Goal: Task Accomplishment & Management: Use online tool/utility

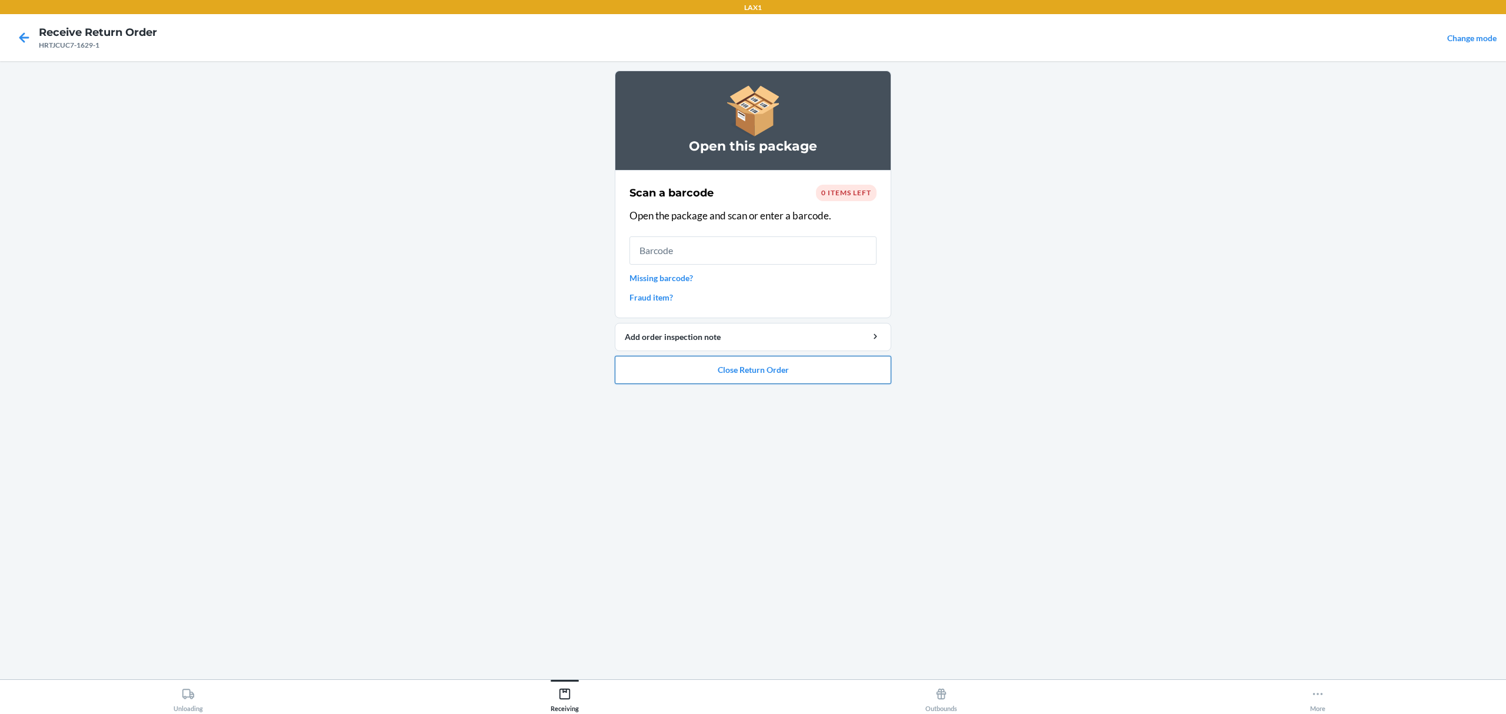
click at [714, 365] on button "Close Return Order" at bounding box center [753, 370] width 276 height 28
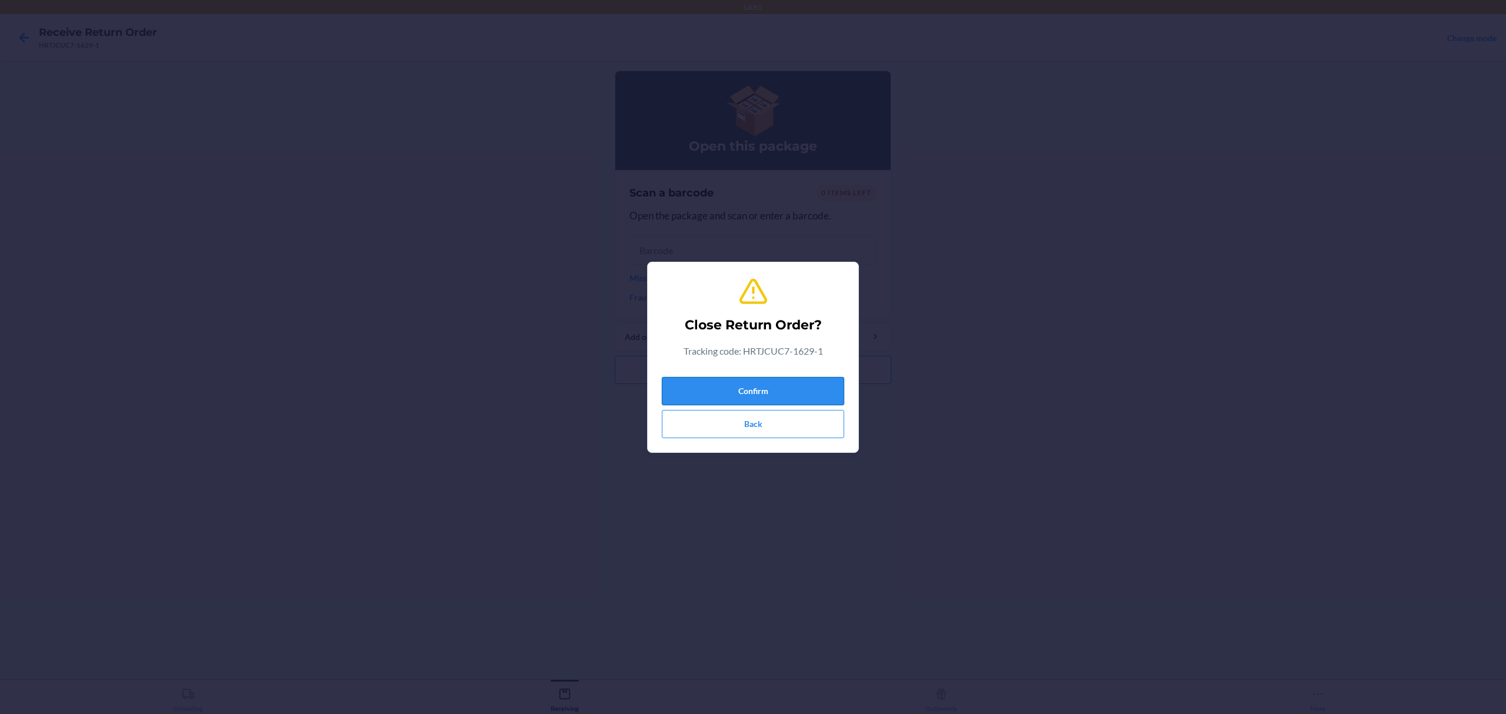
click at [742, 388] on button "Confirm" at bounding box center [753, 391] width 182 height 28
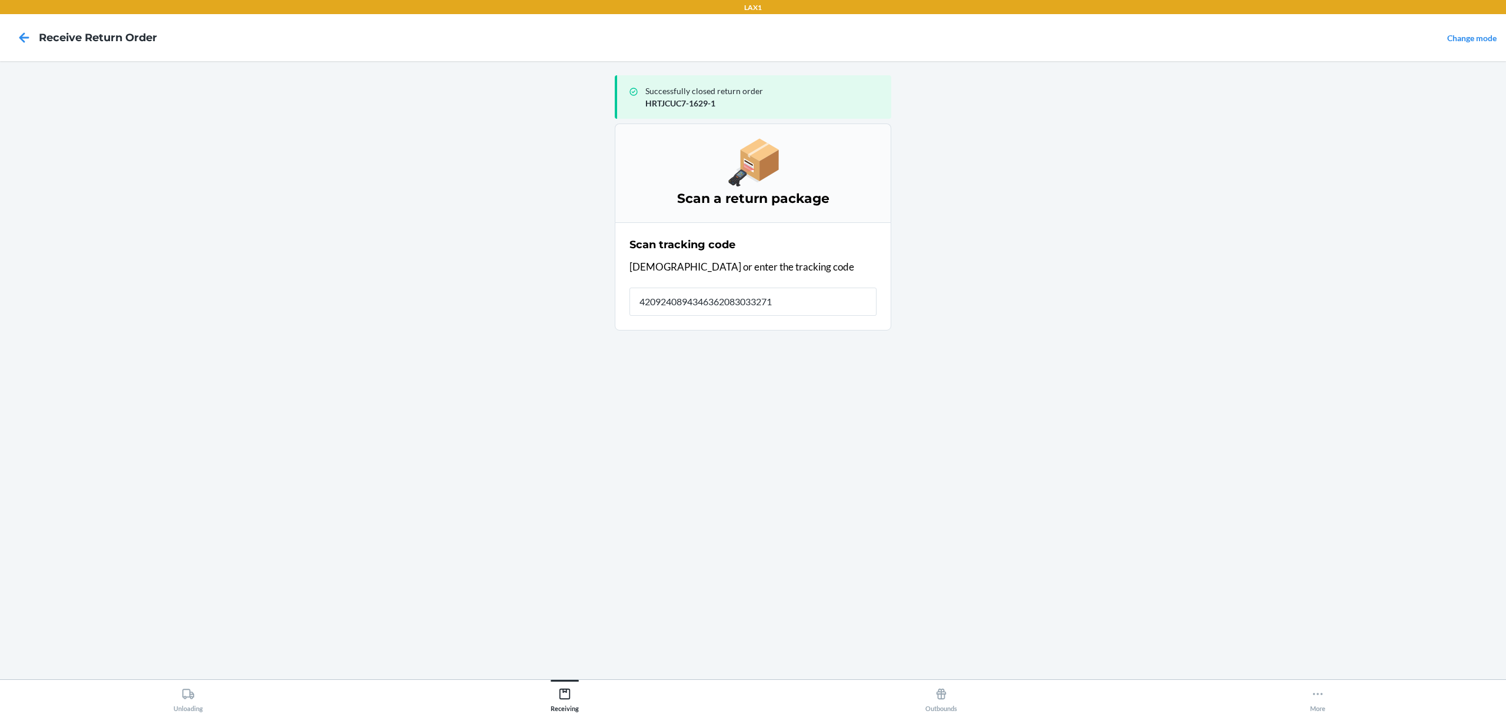
type input "42092408943463620830332718"
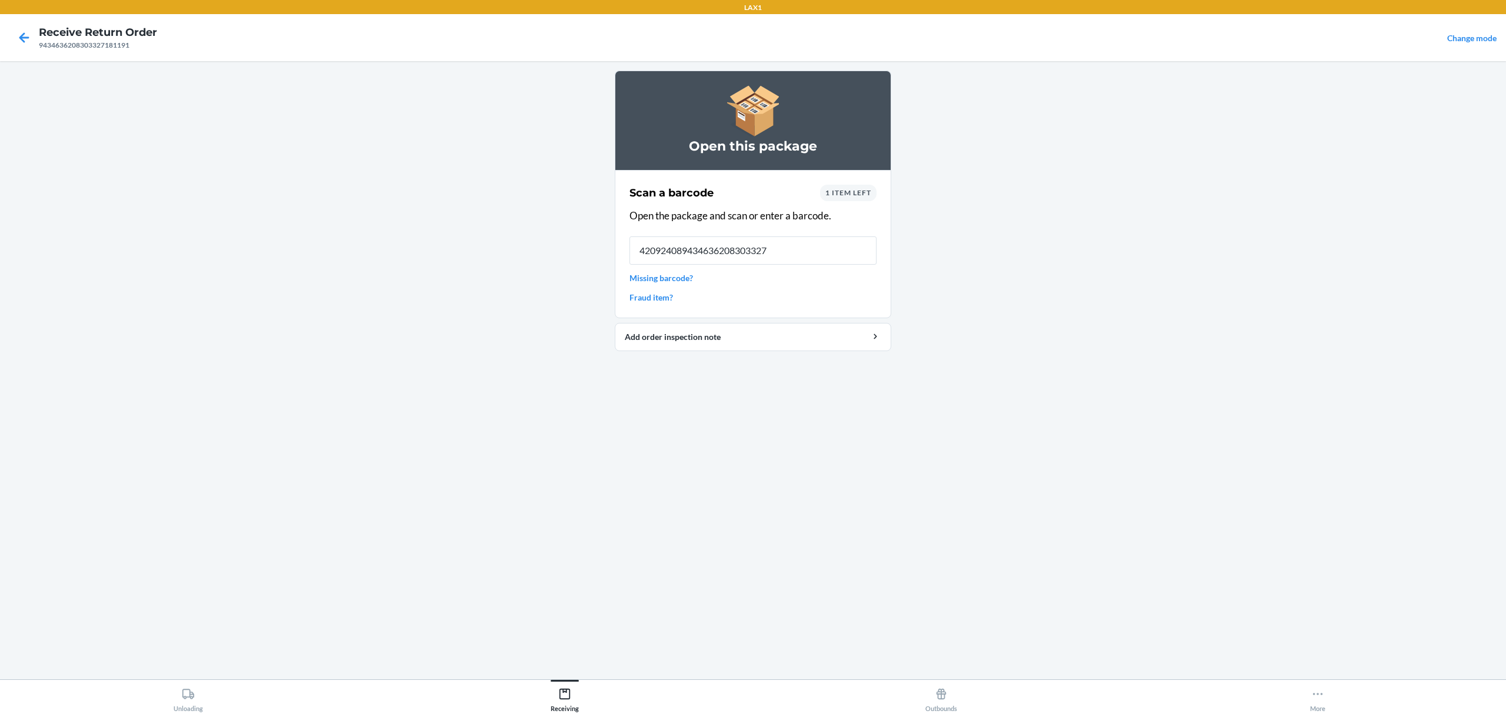
type input "4209240894346362083033271"
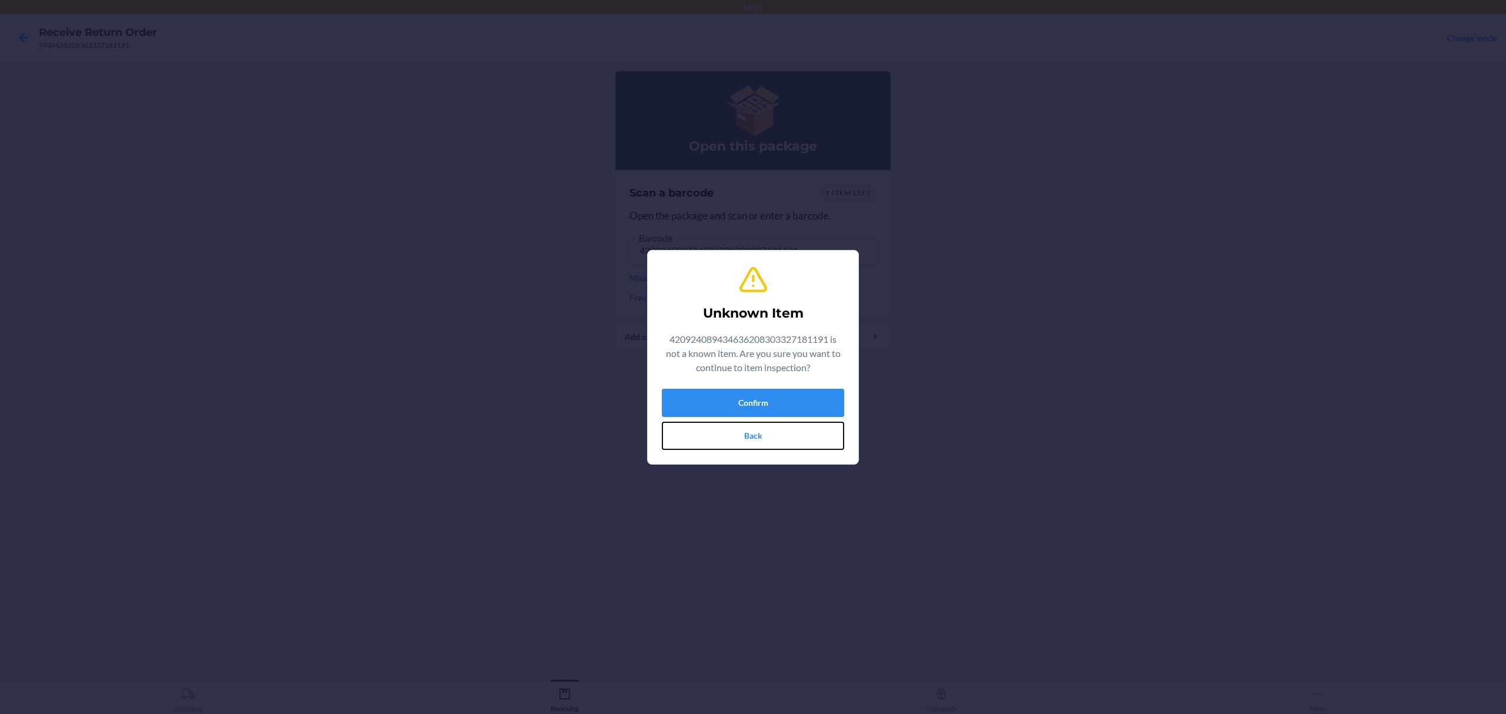
click at [754, 428] on button "Back" at bounding box center [753, 436] width 182 height 28
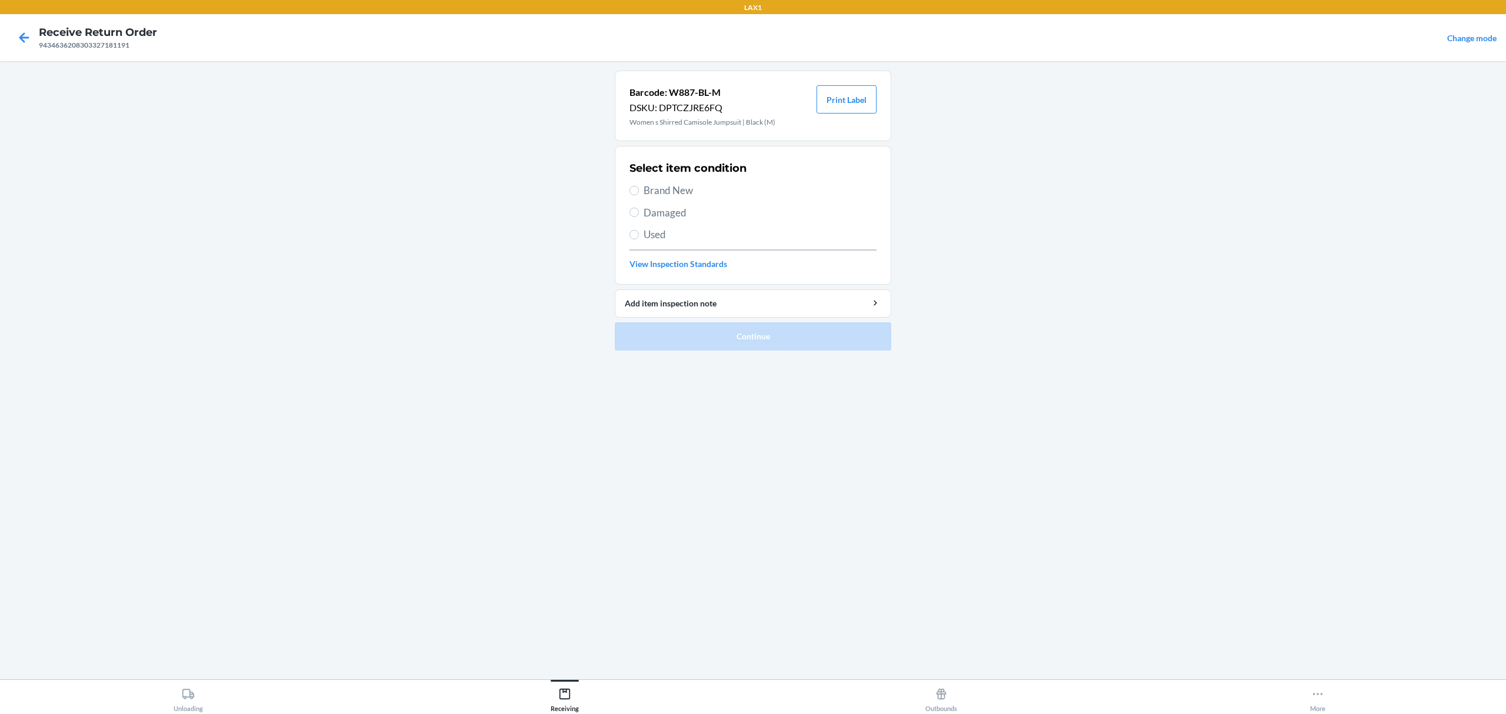
click at [659, 241] on span "Used" at bounding box center [759, 234] width 233 height 15
click at [639, 239] on input "Used" at bounding box center [633, 234] width 9 height 9
radio input "true"
click at [706, 338] on button "Continue" at bounding box center [753, 336] width 276 height 28
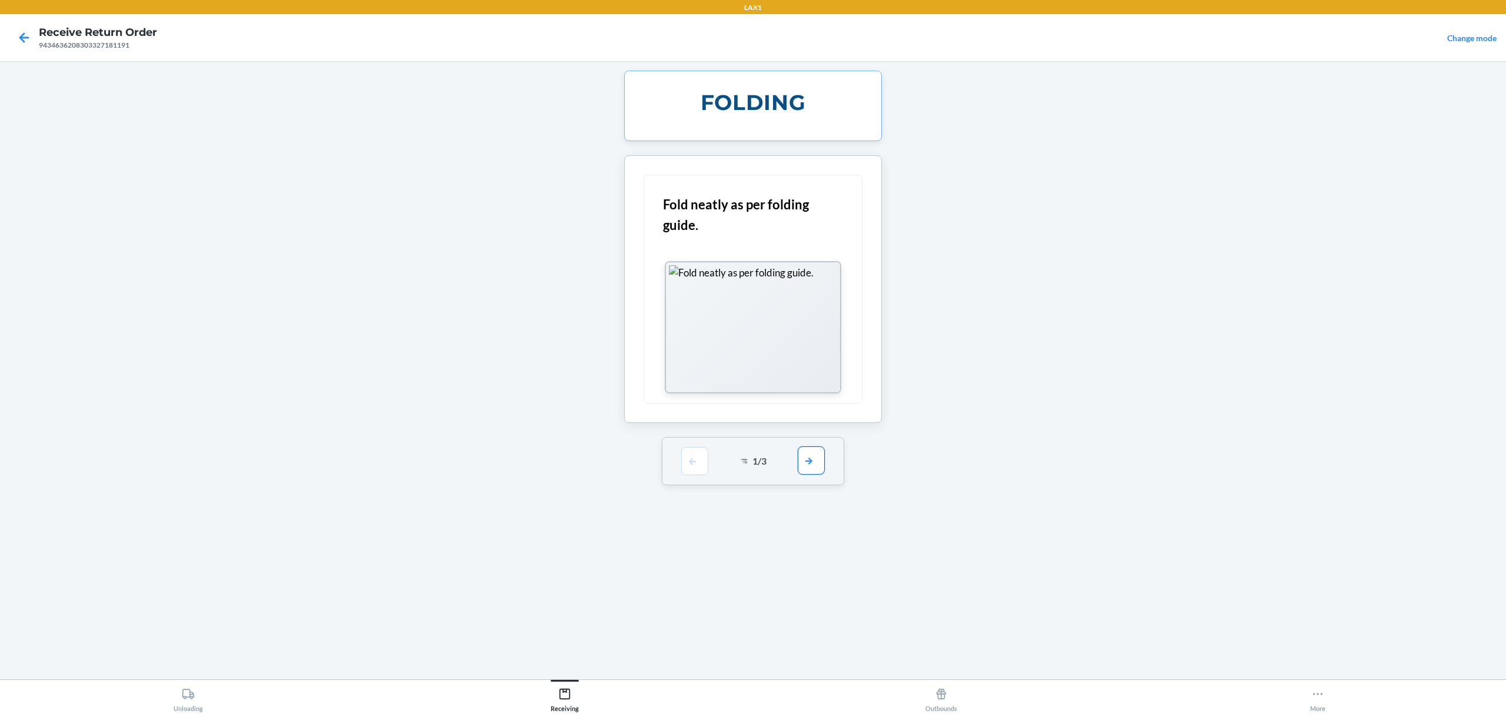
click at [808, 466] on button "button" at bounding box center [810, 460] width 27 height 28
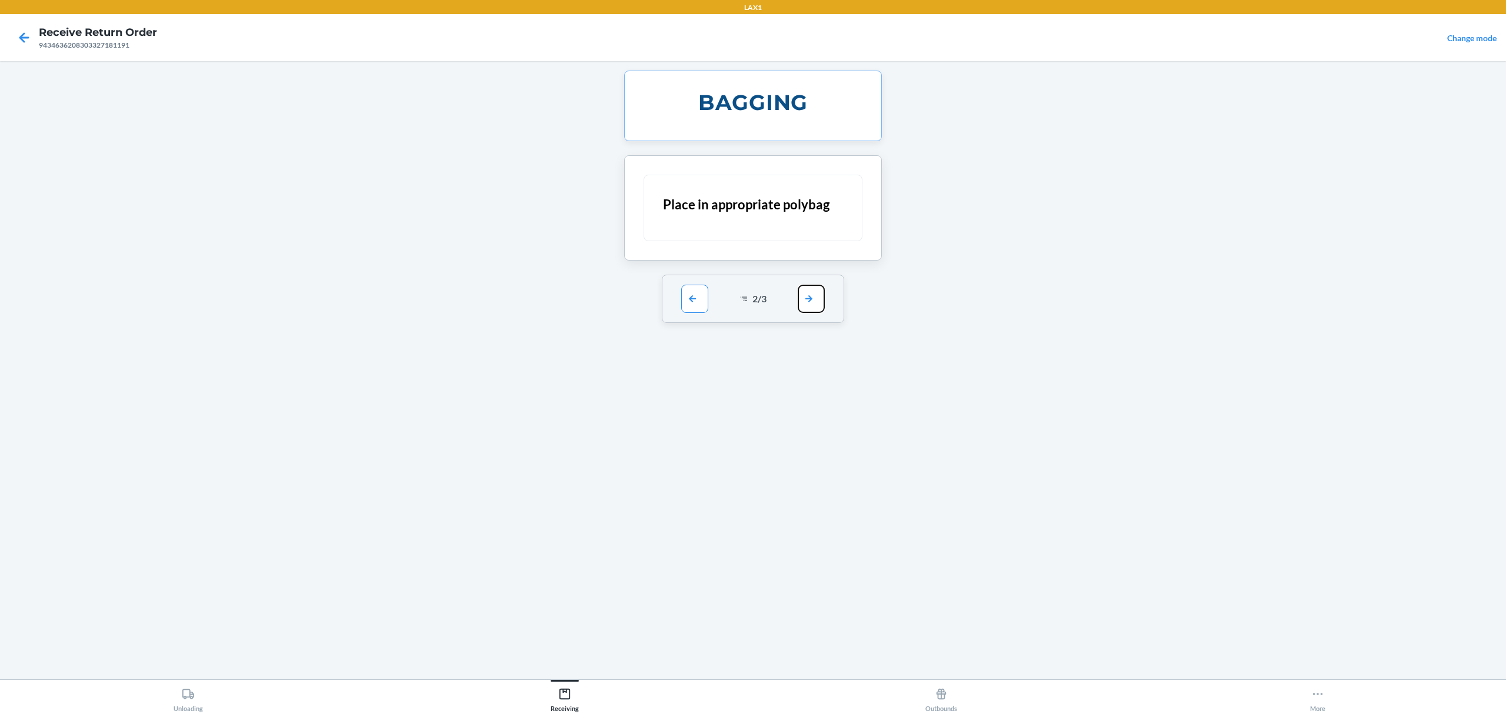
click at [814, 303] on button "button" at bounding box center [810, 299] width 27 height 28
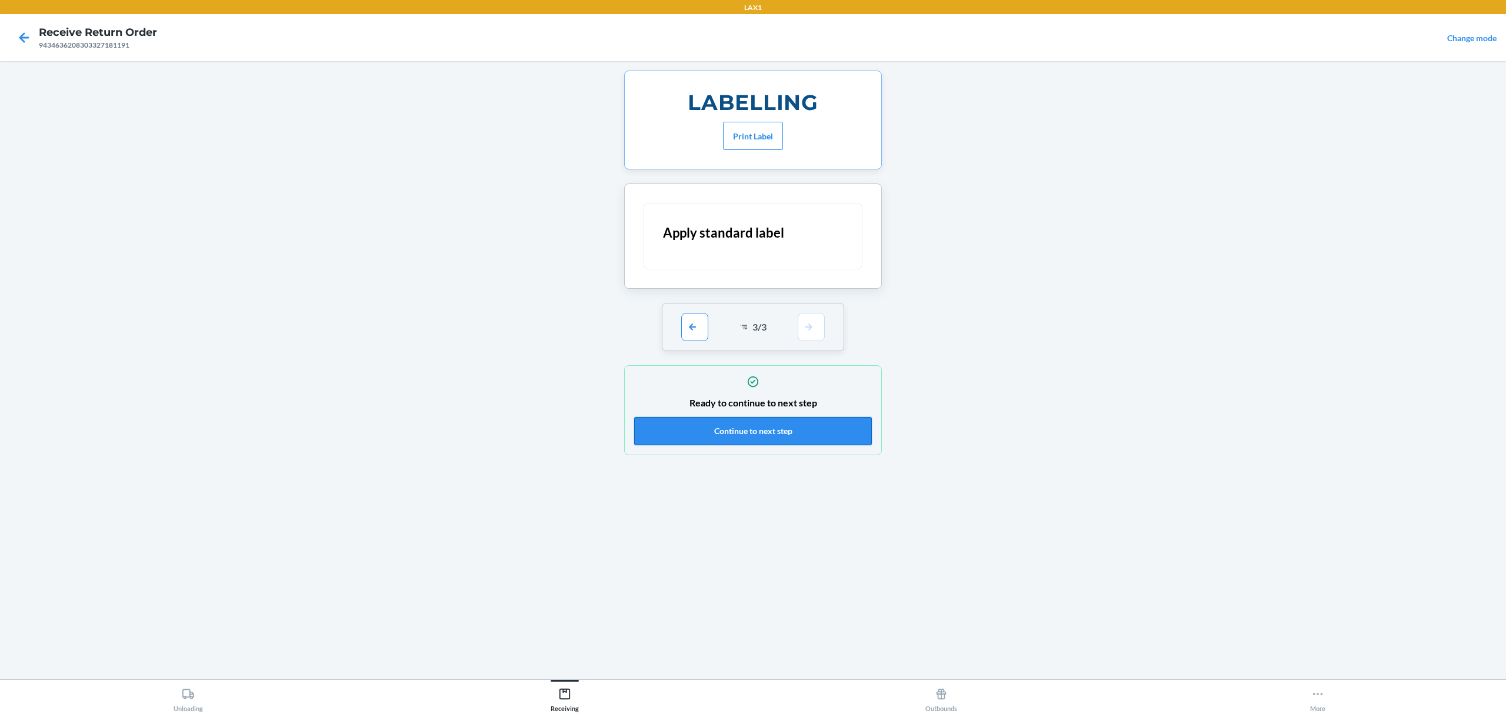
click at [797, 438] on button "Continue to next step" at bounding box center [753, 431] width 238 height 28
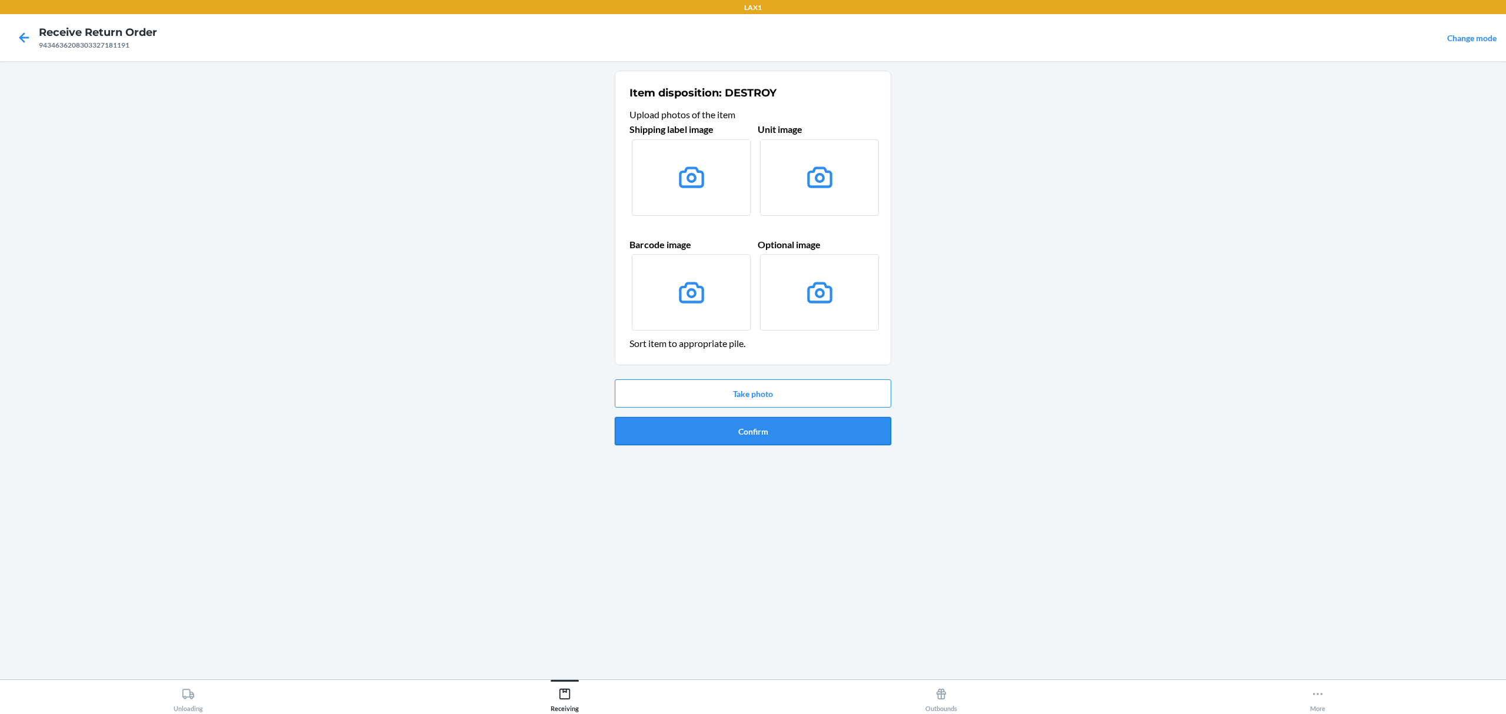
click at [796, 433] on button "Confirm" at bounding box center [753, 431] width 276 height 28
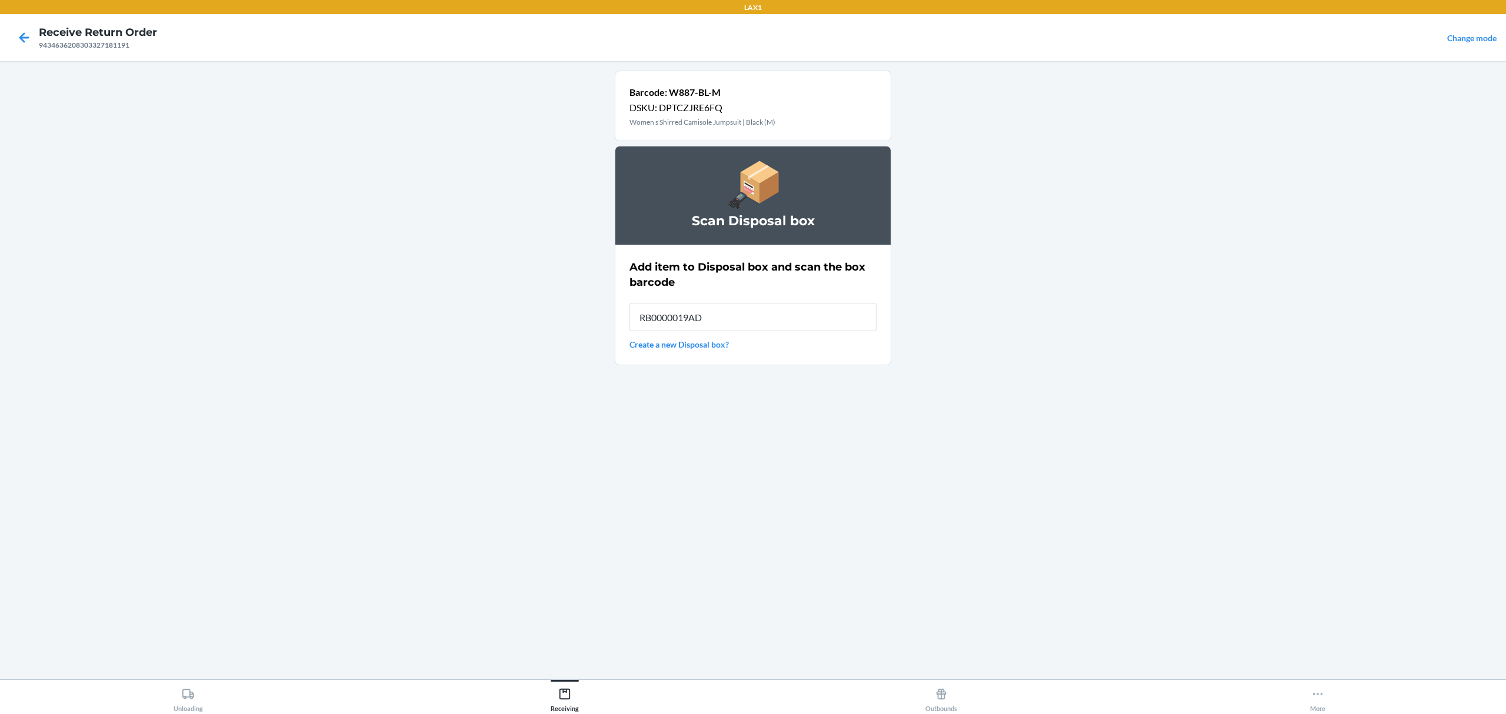
type input "RB0000019AD"
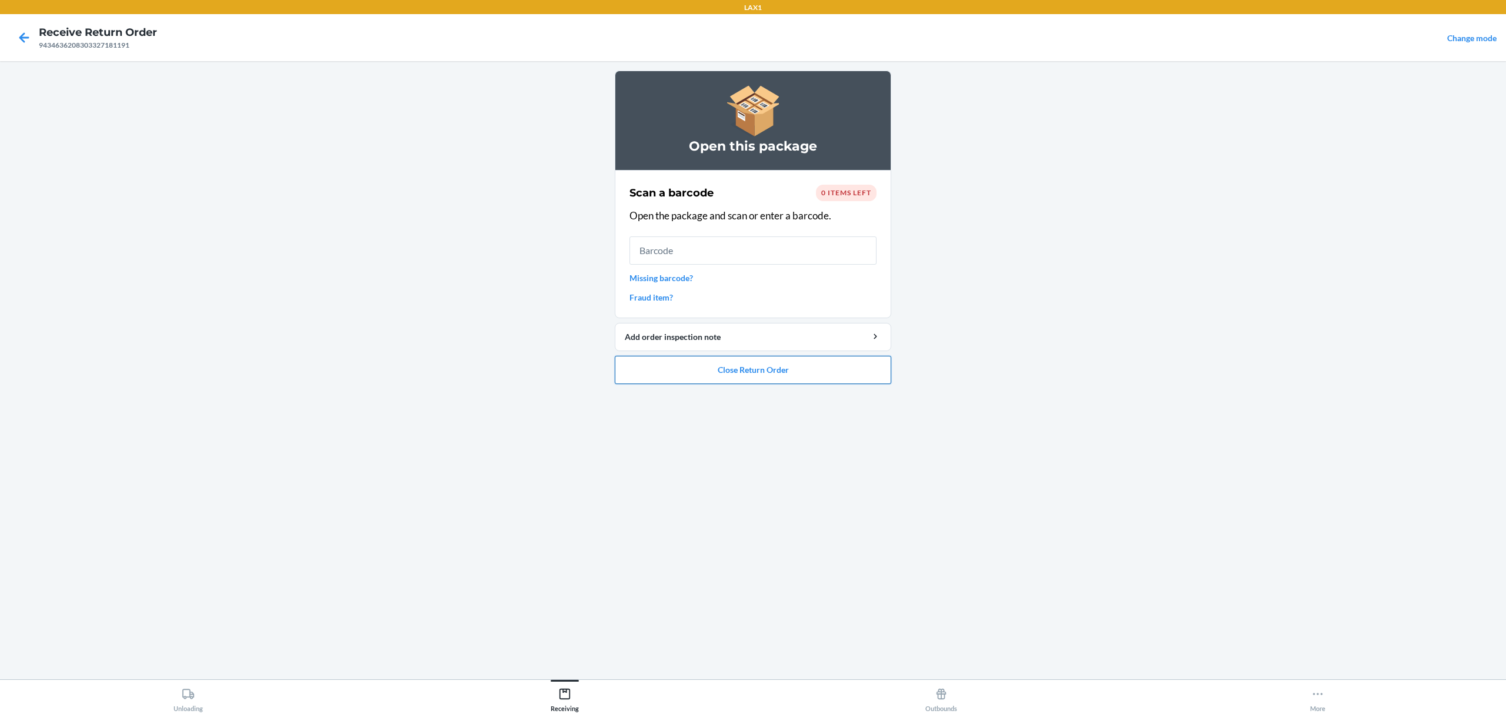
click at [803, 382] on button "Close Return Order" at bounding box center [753, 370] width 276 height 28
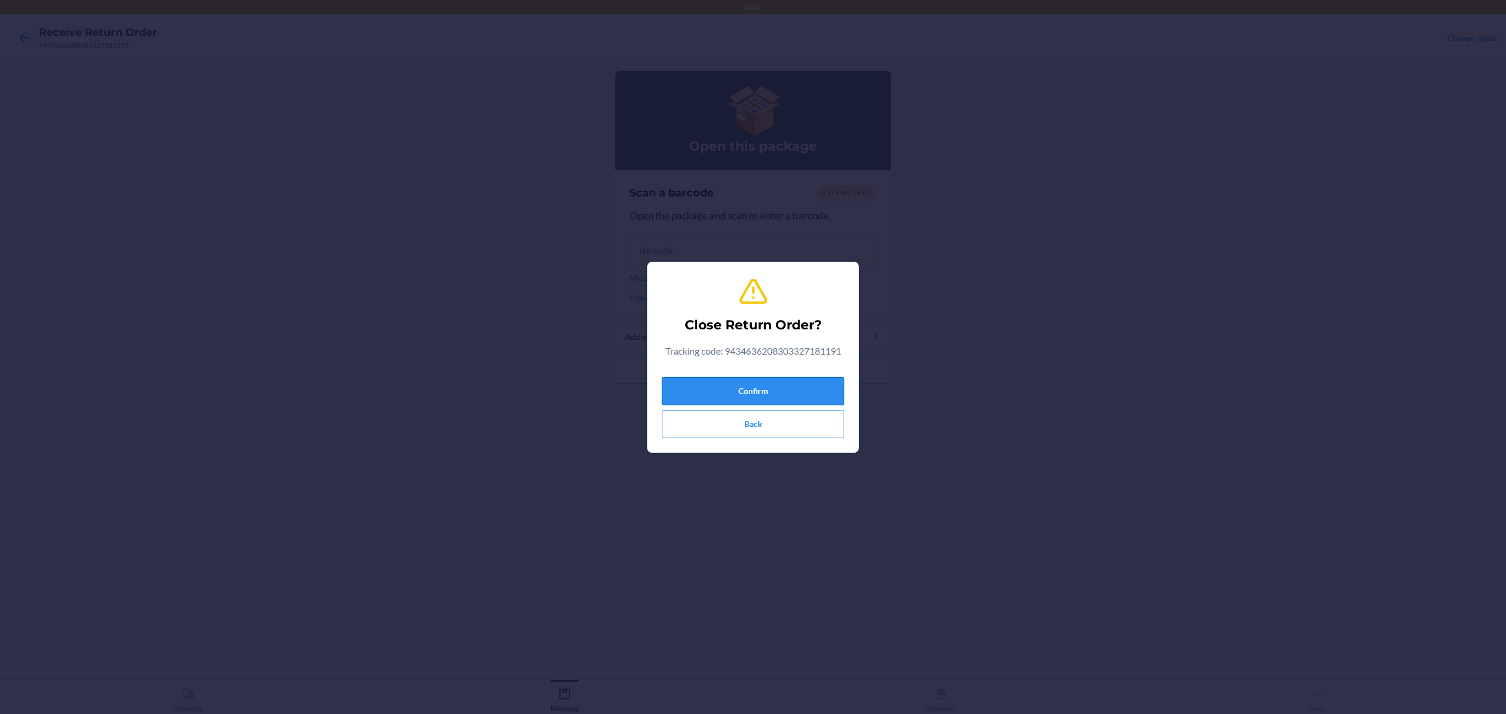
click at [800, 383] on button "Confirm" at bounding box center [753, 391] width 182 height 28
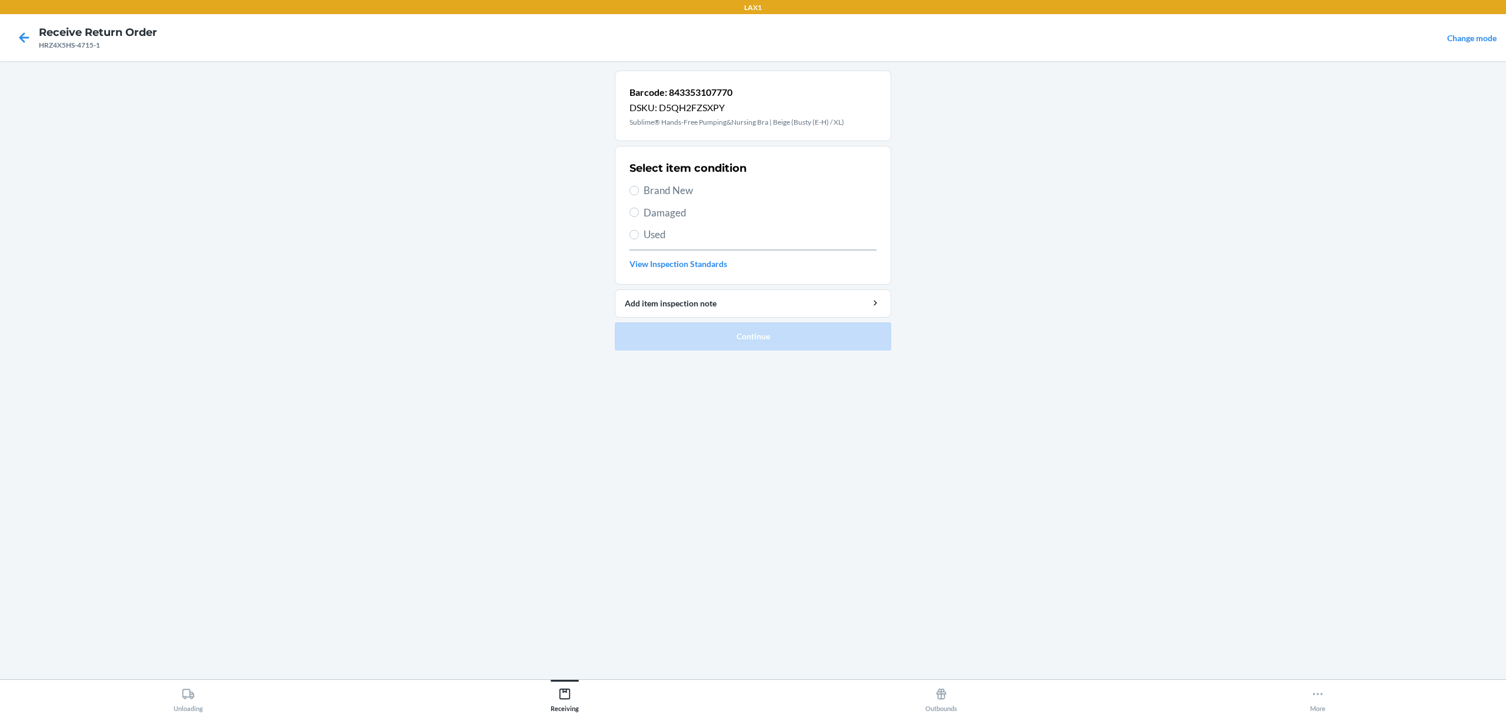
click at [673, 191] on span "Brand New" at bounding box center [759, 190] width 233 height 15
click at [639, 191] on input "Brand New" at bounding box center [633, 190] width 9 height 9
radio input "true"
click at [723, 339] on button "Continue" at bounding box center [753, 336] width 276 height 28
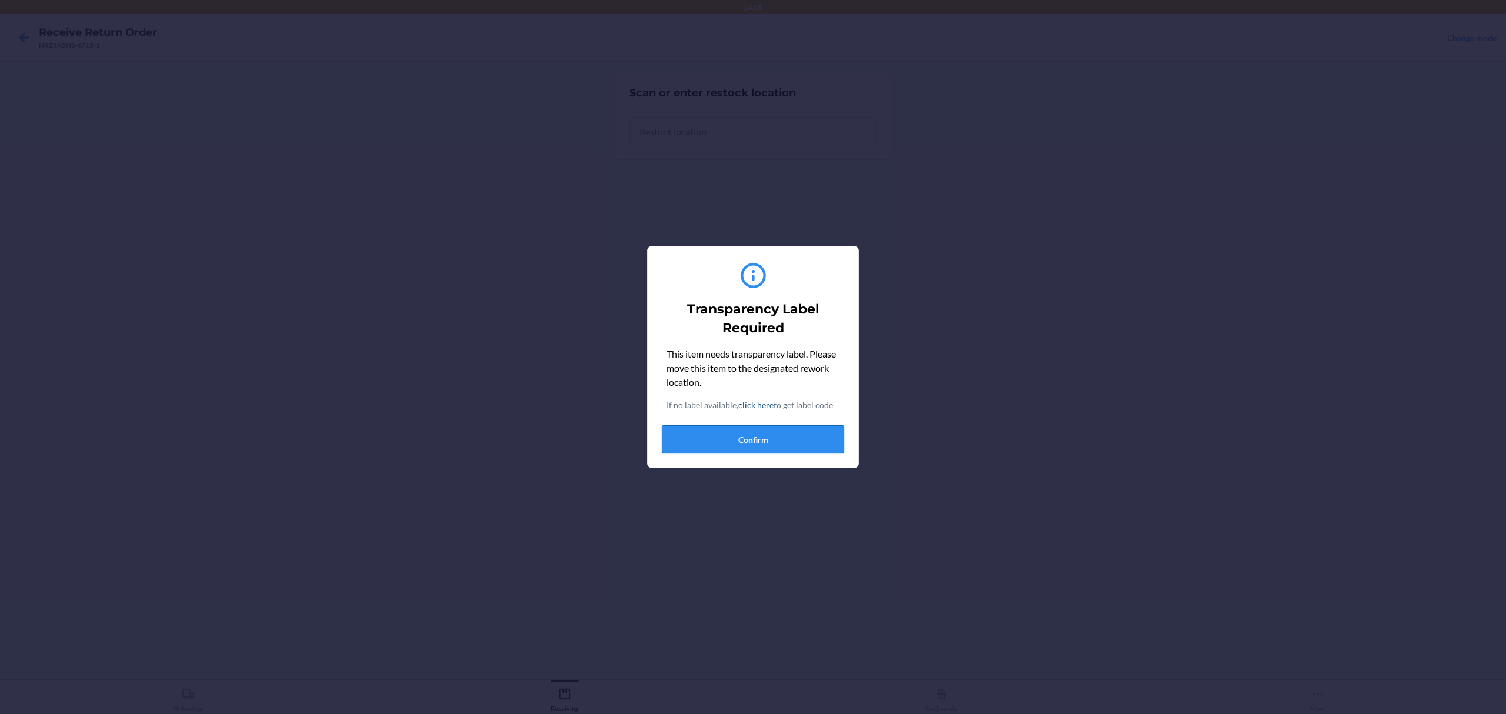
click at [736, 440] on button "Confirm" at bounding box center [753, 439] width 182 height 28
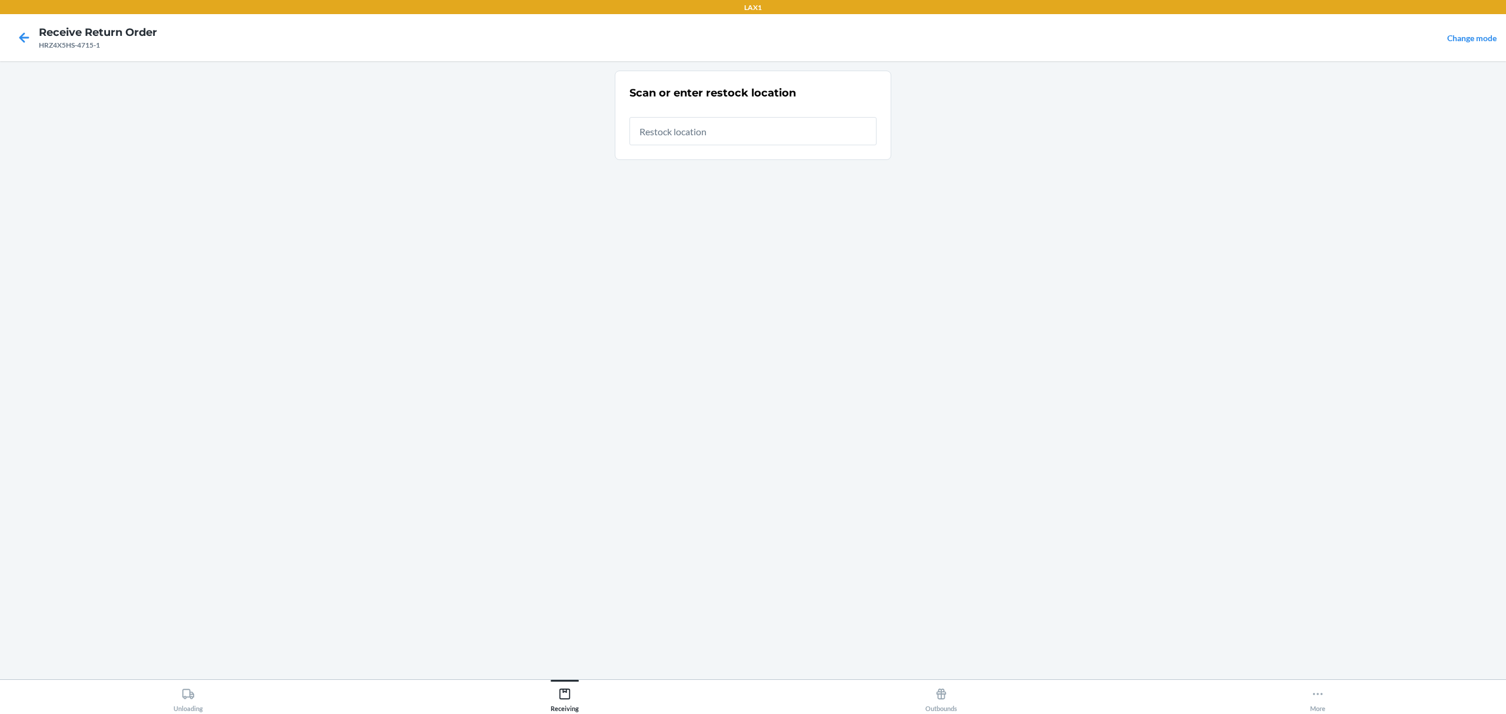
type input "RTCART022"
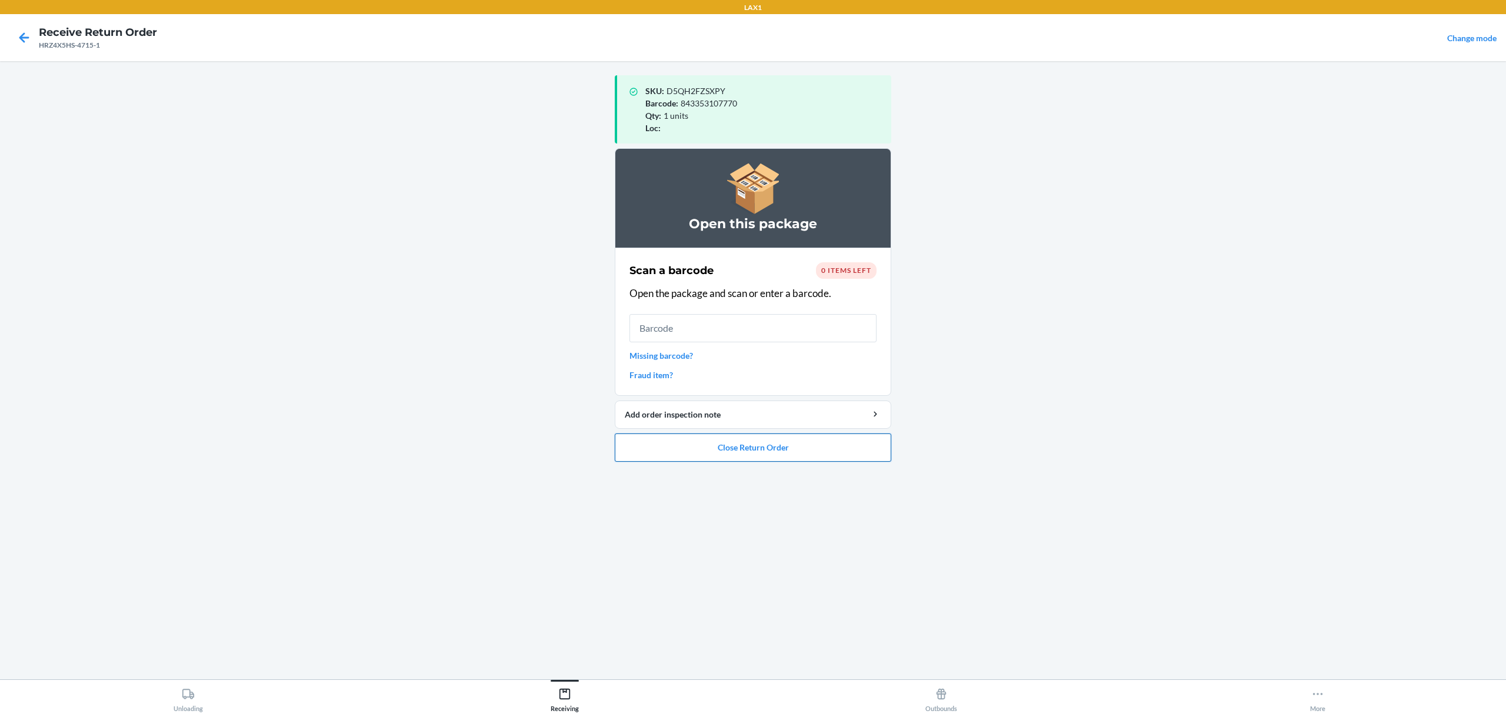
click at [735, 436] on button "Close Return Order" at bounding box center [753, 447] width 276 height 28
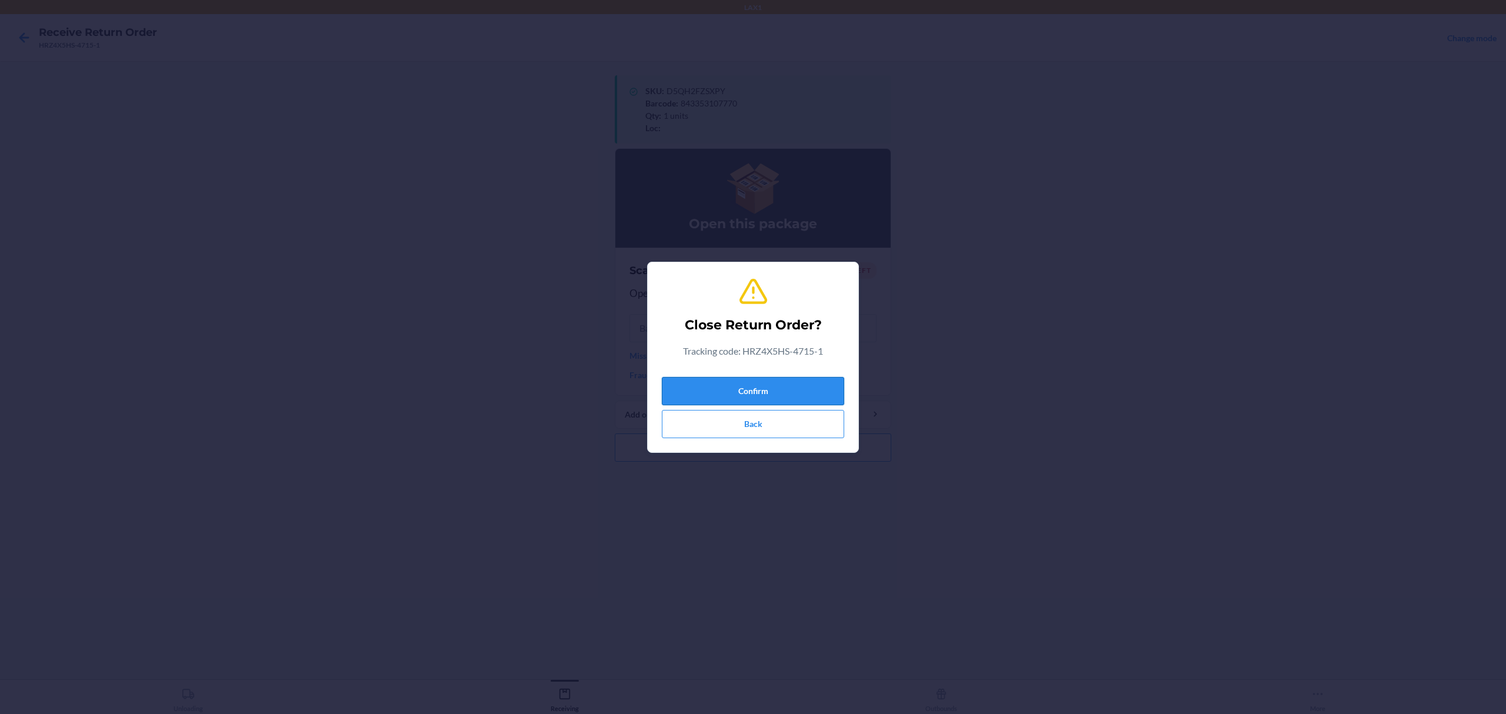
click at [779, 384] on button "Confirm" at bounding box center [753, 391] width 182 height 28
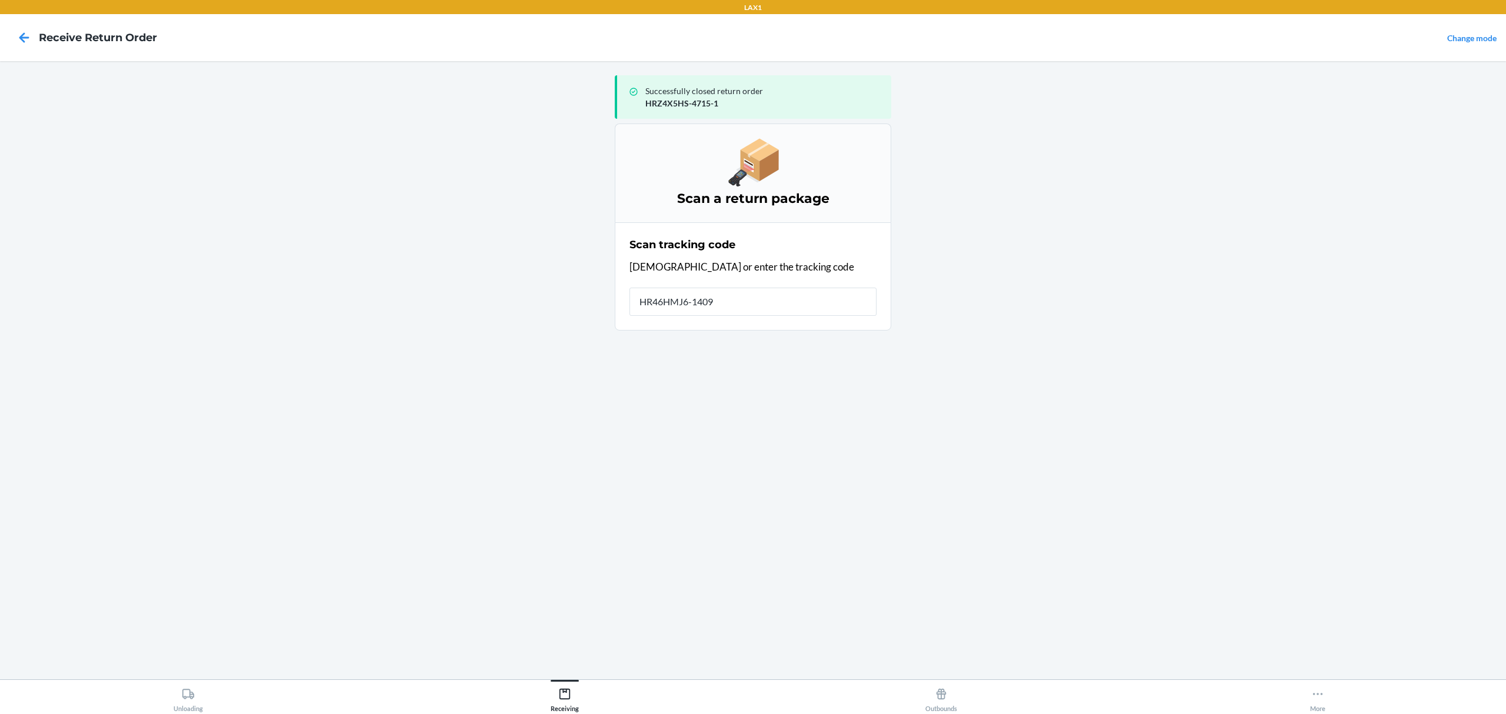
type input "HR46HMJ6-1409-"
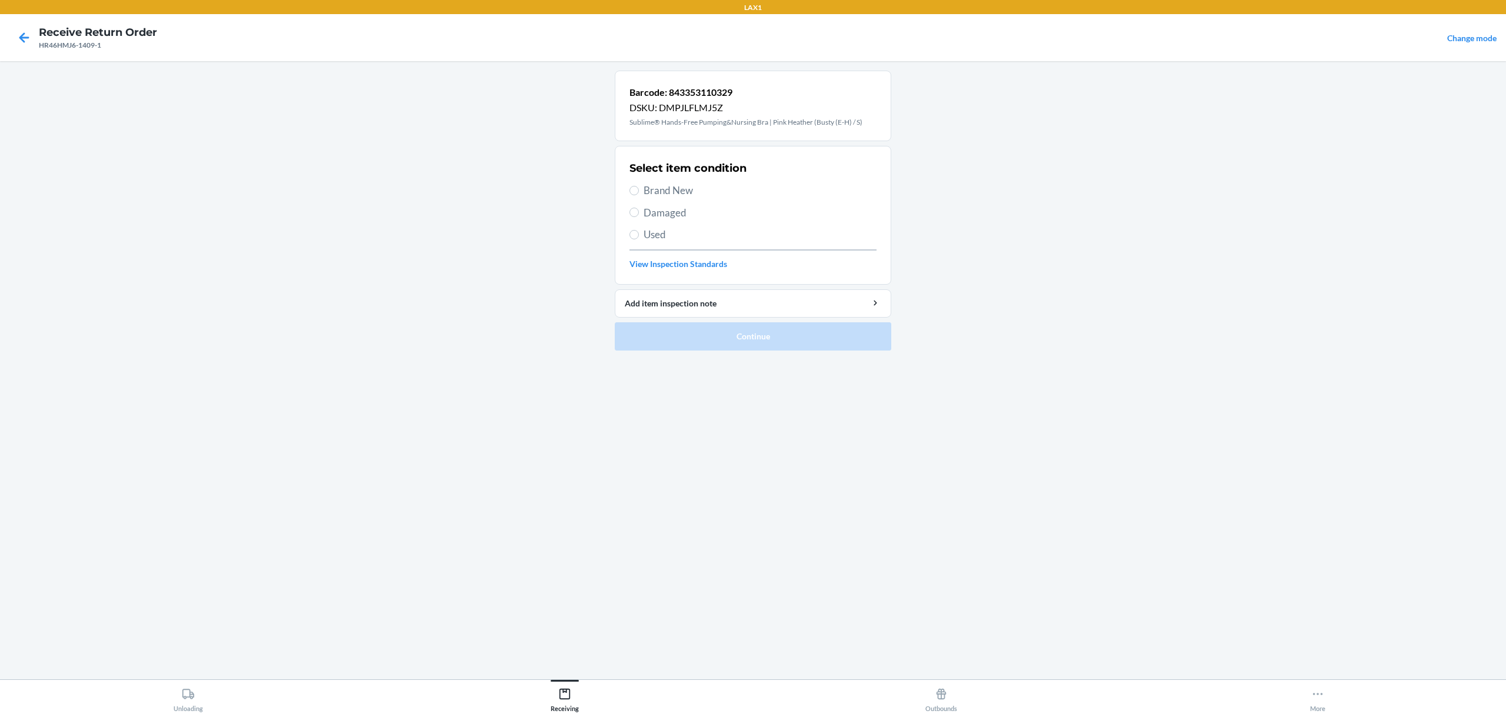
click at [681, 194] on span "Brand New" at bounding box center [759, 190] width 233 height 15
click at [639, 194] on input "Brand New" at bounding box center [633, 190] width 9 height 9
radio input "true"
drag, startPoint x: 707, startPoint y: 365, endPoint x: 709, endPoint y: 342, distance: 23.6
click at [708, 361] on div "Barcode: 843353110329 DSKU: DMPJLFLMJ5Z Sublime® Hands-Free Pumping&Nursing Bra…" at bounding box center [753, 370] width 276 height 599
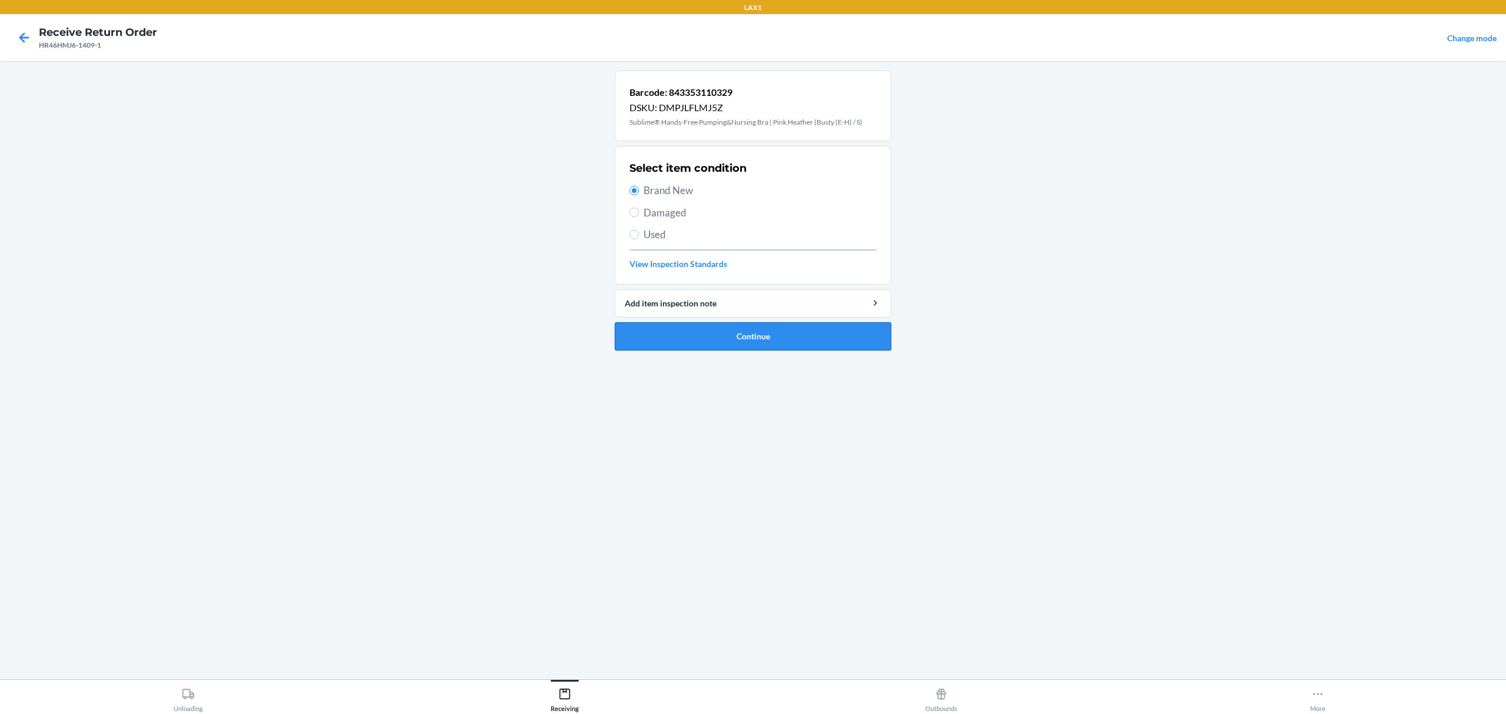
click at [709, 342] on button "Continue" at bounding box center [753, 336] width 276 height 28
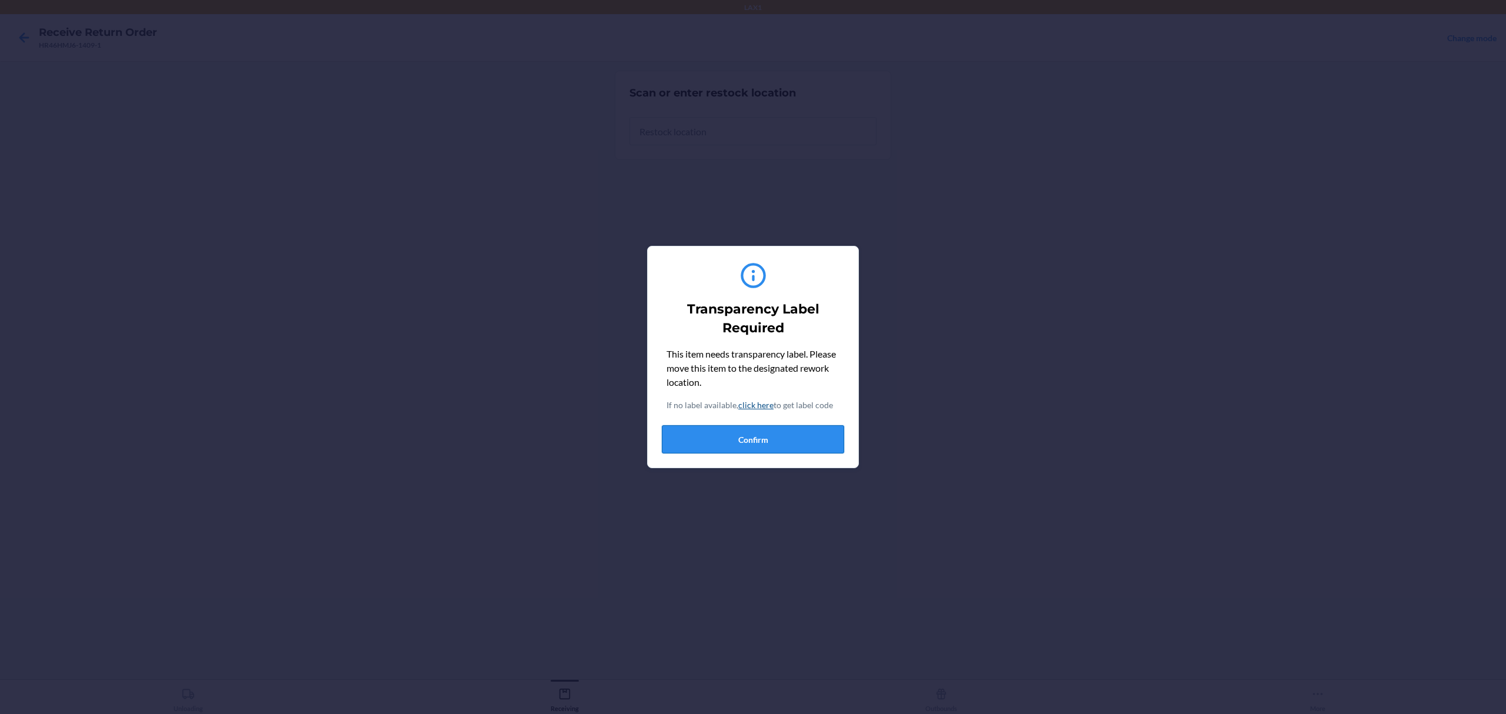
click at [806, 435] on button "Confirm" at bounding box center [753, 439] width 182 height 28
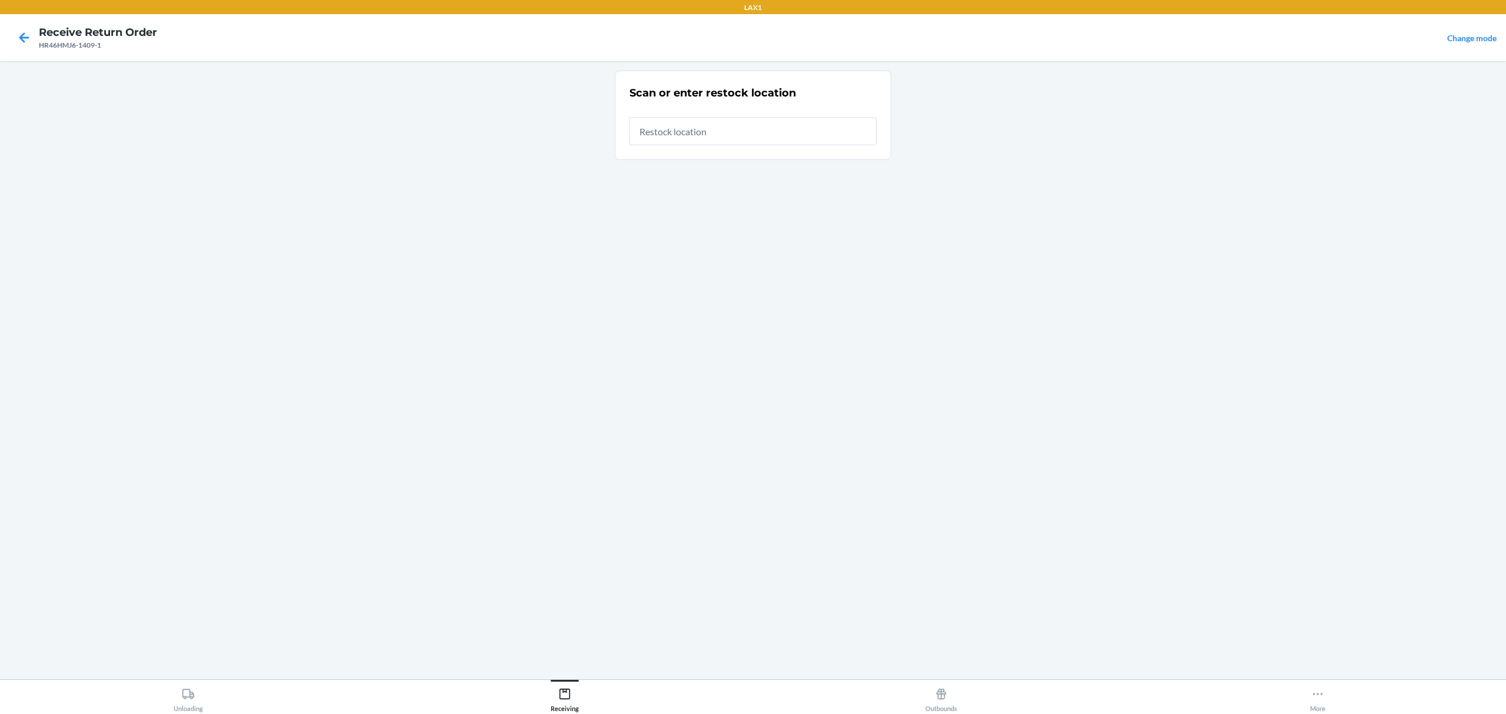
type input "RTCART022"
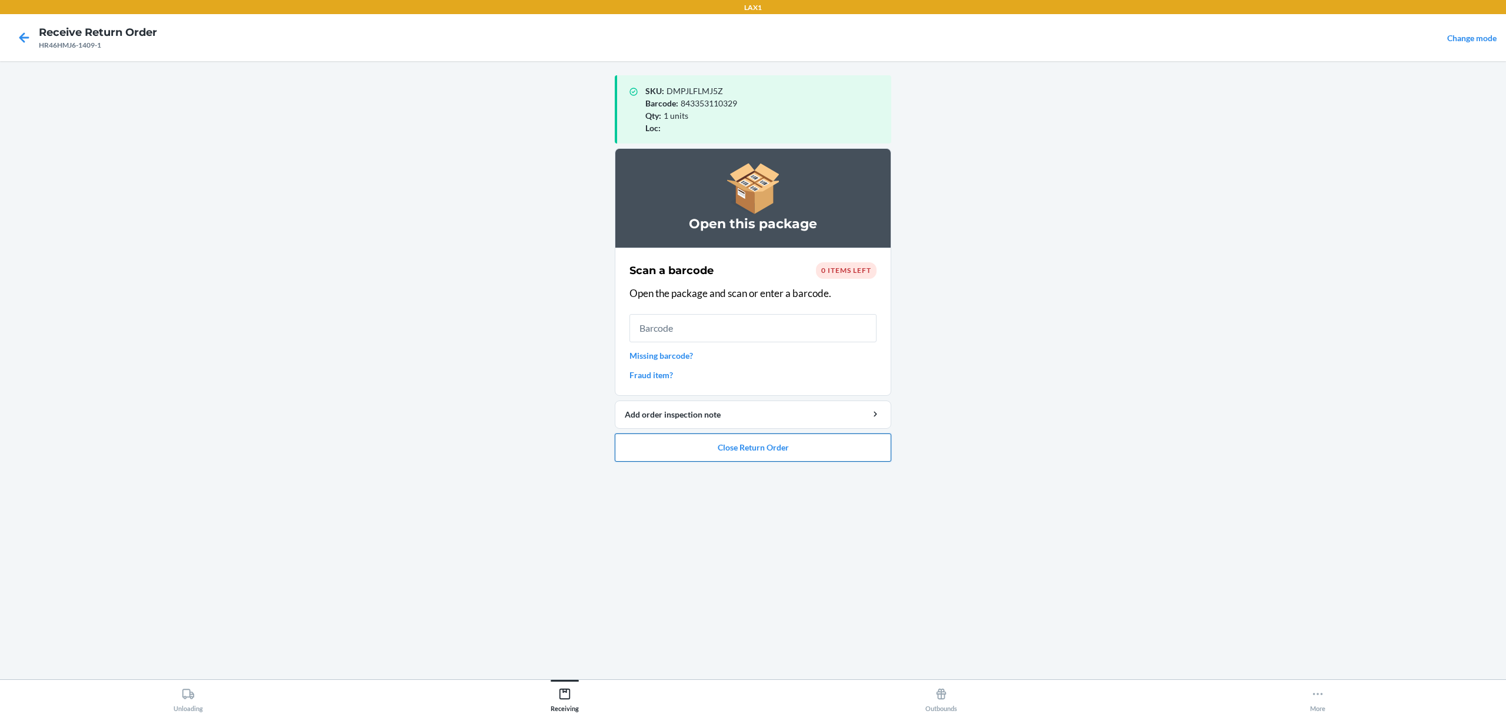
click at [780, 459] on button "Close Return Order" at bounding box center [753, 447] width 276 height 28
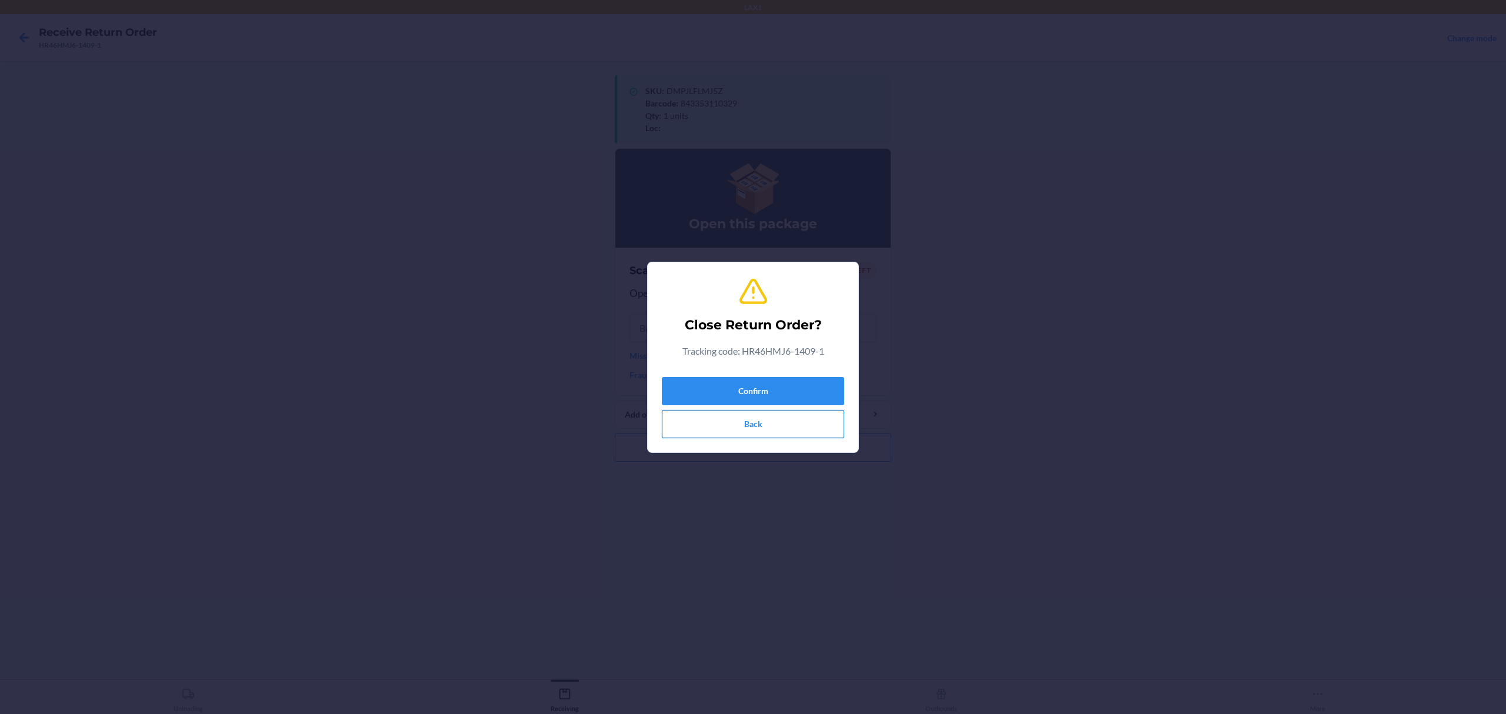
click at [796, 413] on button "Back" at bounding box center [753, 424] width 182 height 28
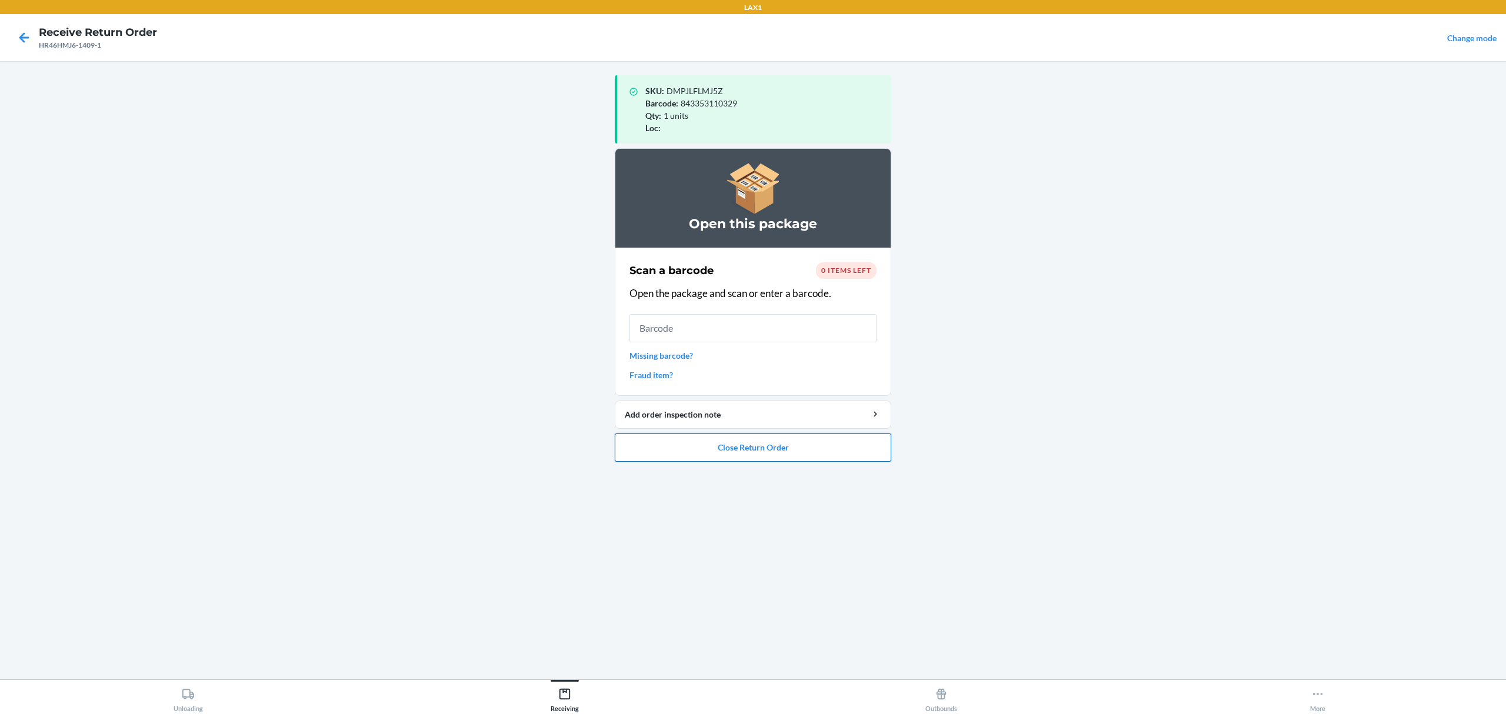
click at [794, 438] on button "Close Return Order" at bounding box center [753, 447] width 276 height 28
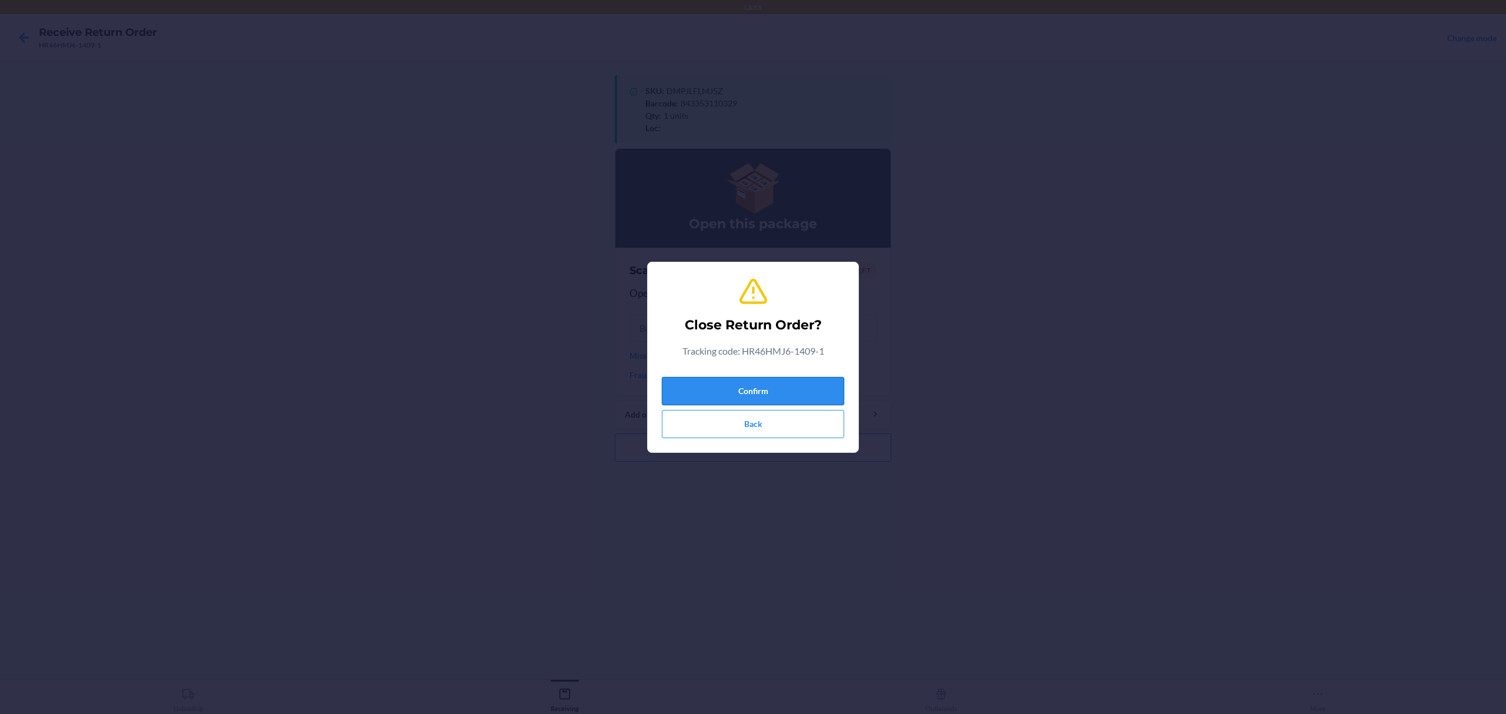
click at [805, 378] on button "Confirm" at bounding box center [753, 391] width 182 height 28
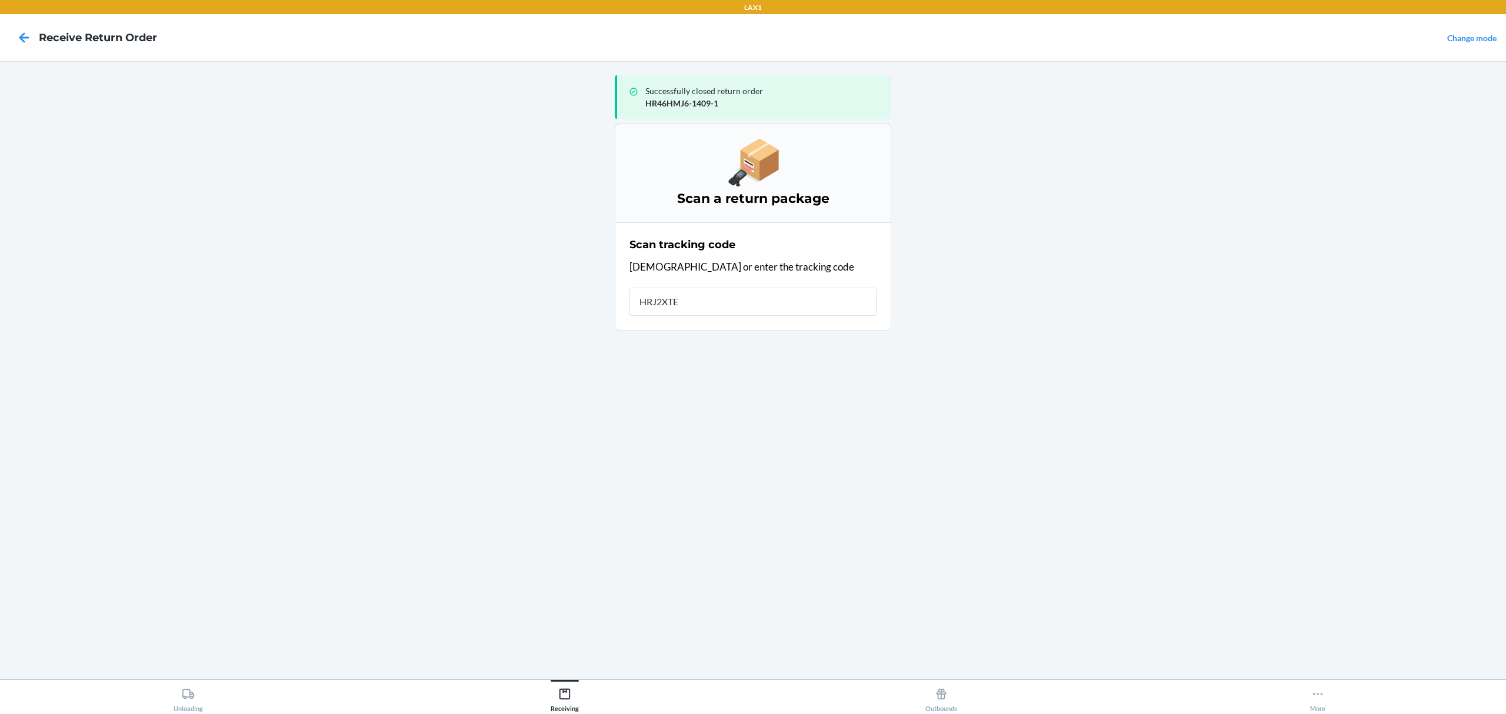
type input "HRJ2XTE3"
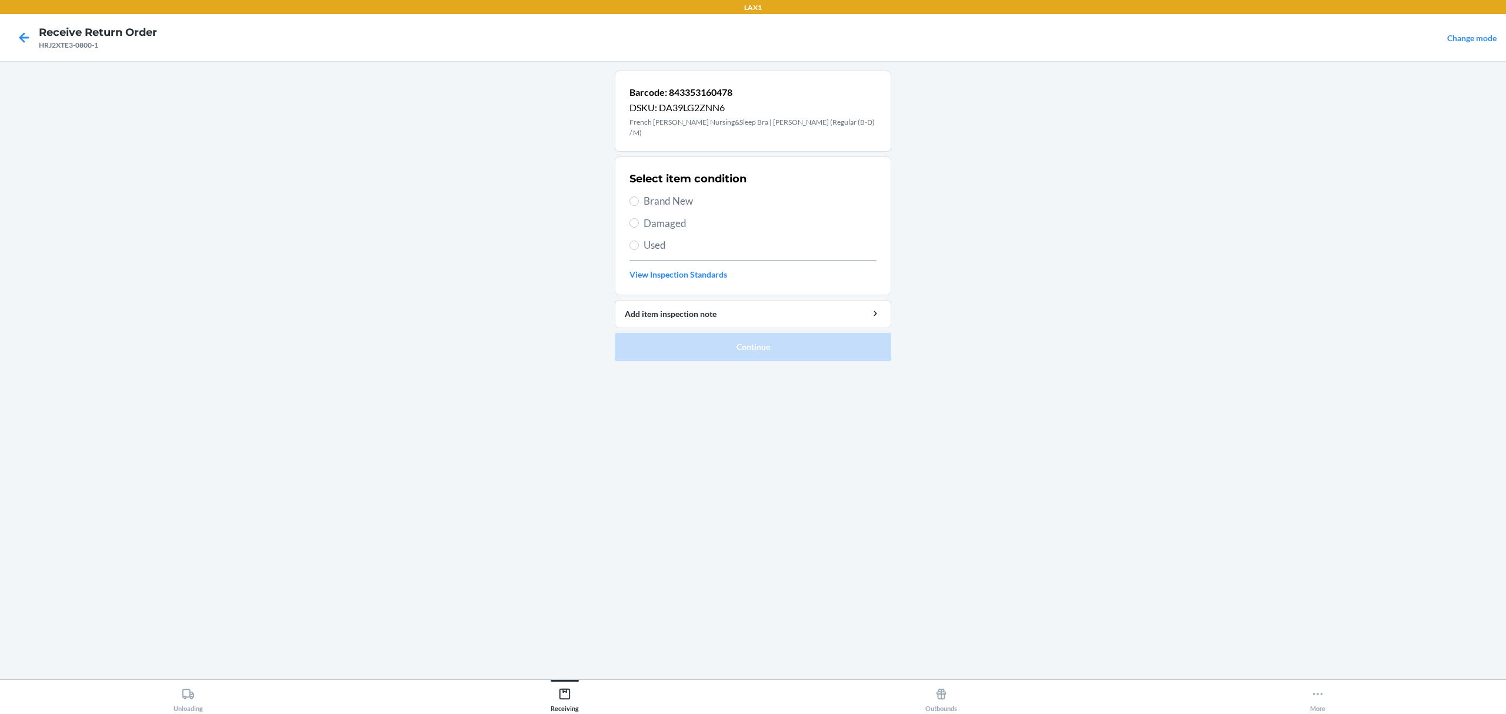
click at [655, 238] on span "Used" at bounding box center [759, 245] width 233 height 15
click at [639, 241] on input "Used" at bounding box center [633, 245] width 9 height 9
radio input "true"
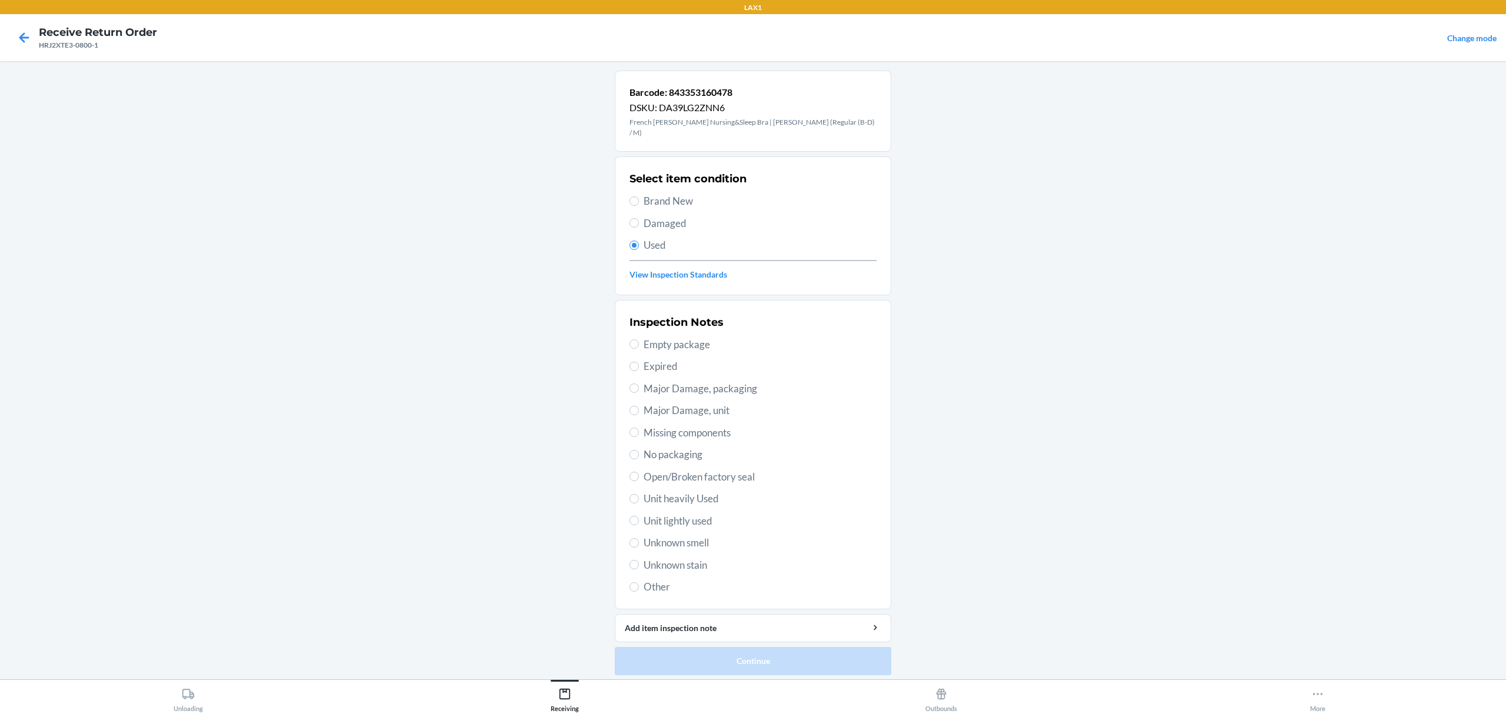
click at [643, 518] on span "Unit lightly used" at bounding box center [759, 520] width 233 height 15
click at [639, 518] on input "Unit lightly used" at bounding box center [633, 520] width 9 height 9
radio input "true"
click at [711, 661] on button "Continue" at bounding box center [753, 661] width 276 height 28
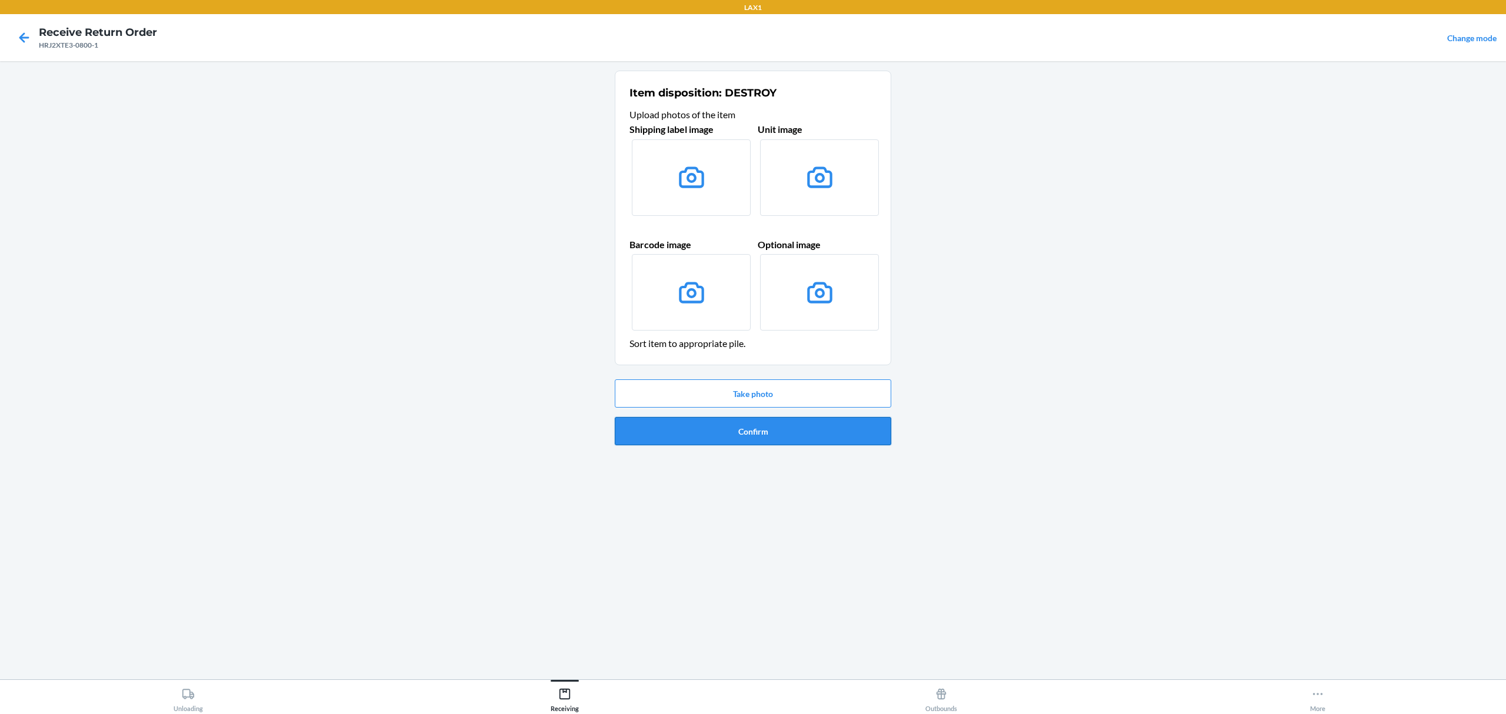
click at [827, 438] on button "Confirm" at bounding box center [753, 431] width 276 height 28
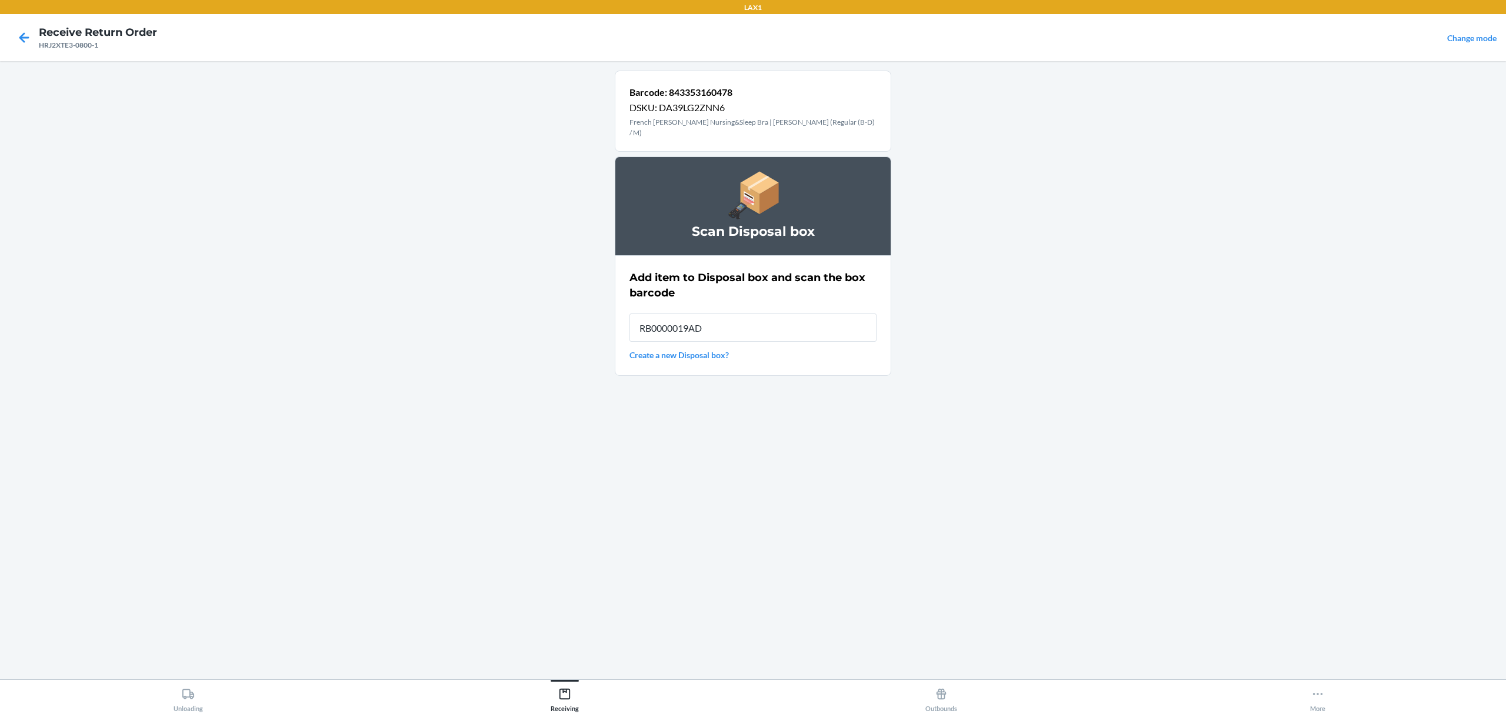
type input "RB0000019AD"
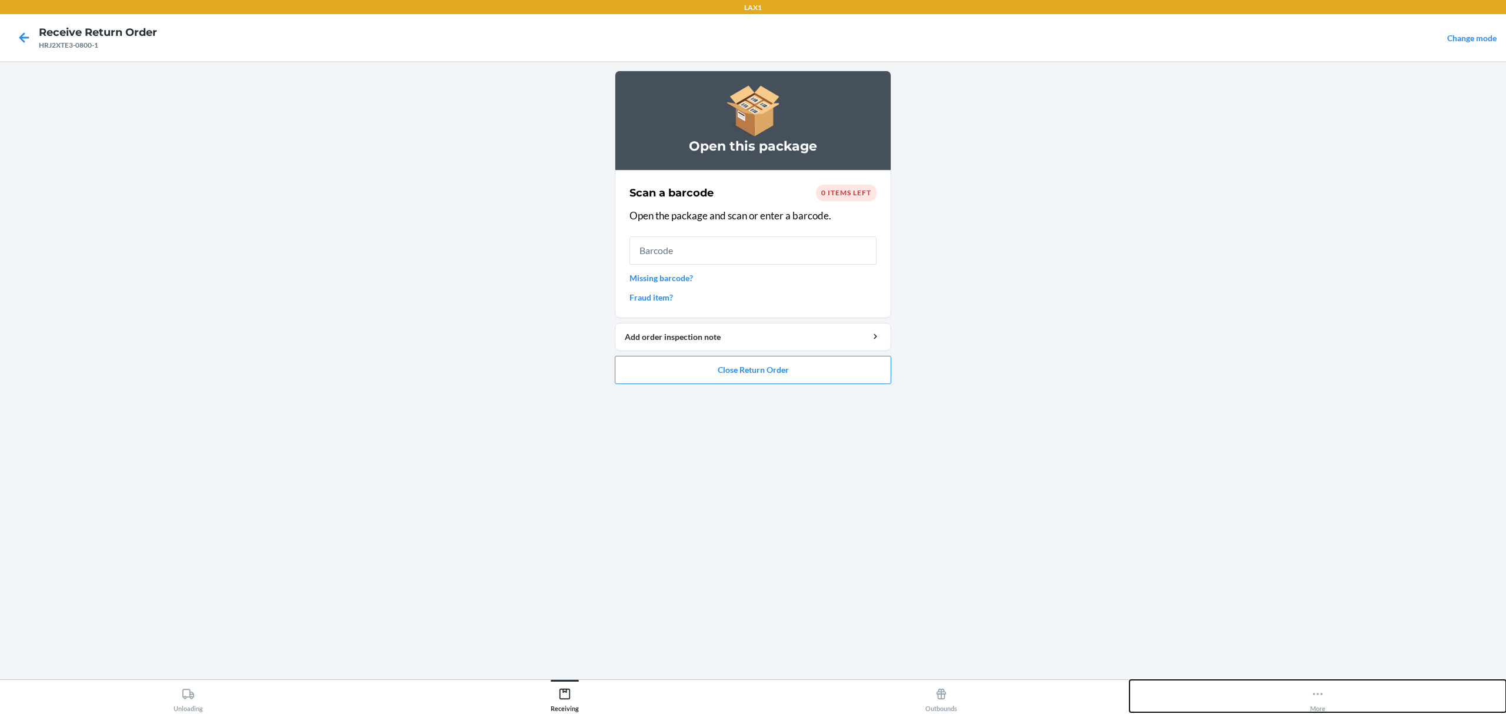
click at [1339, 704] on button "More" at bounding box center [1317, 696] width 376 height 32
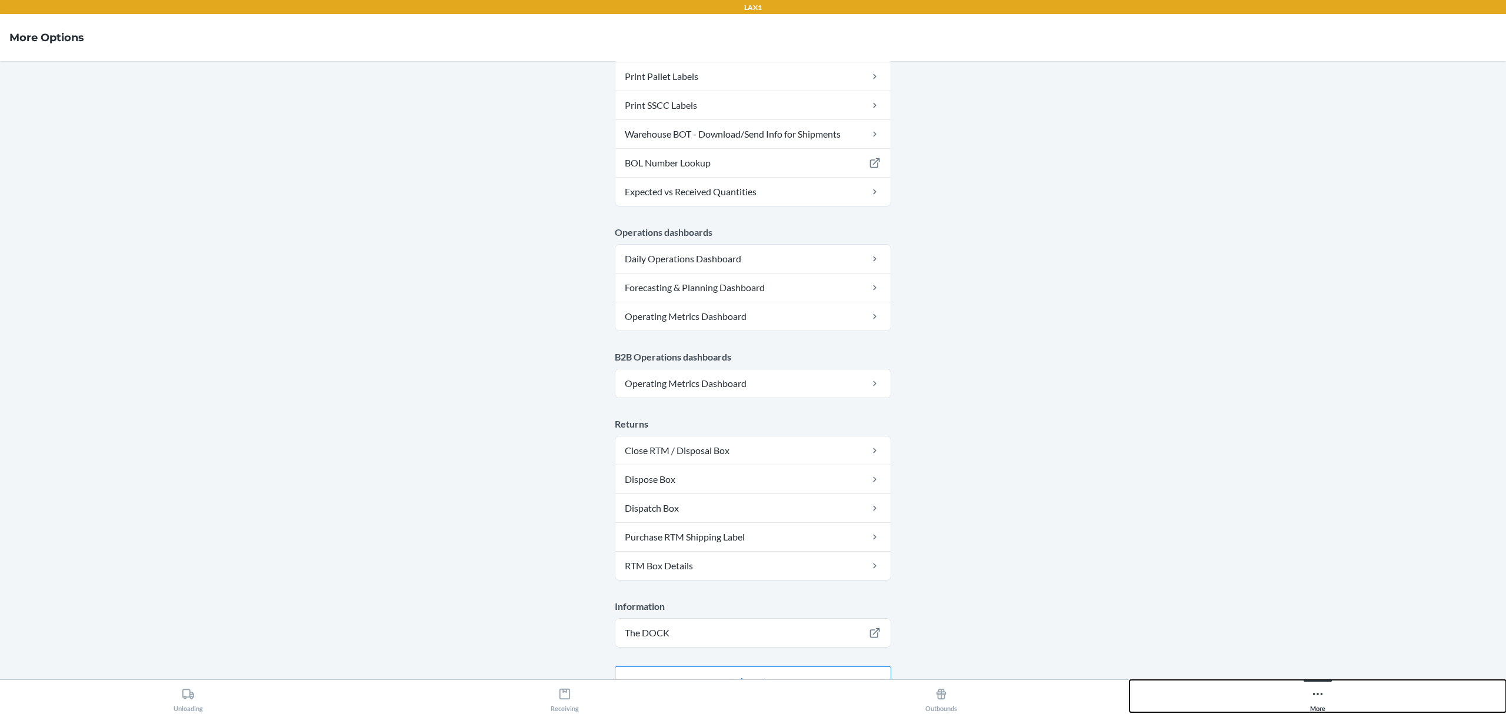
scroll to position [422, 0]
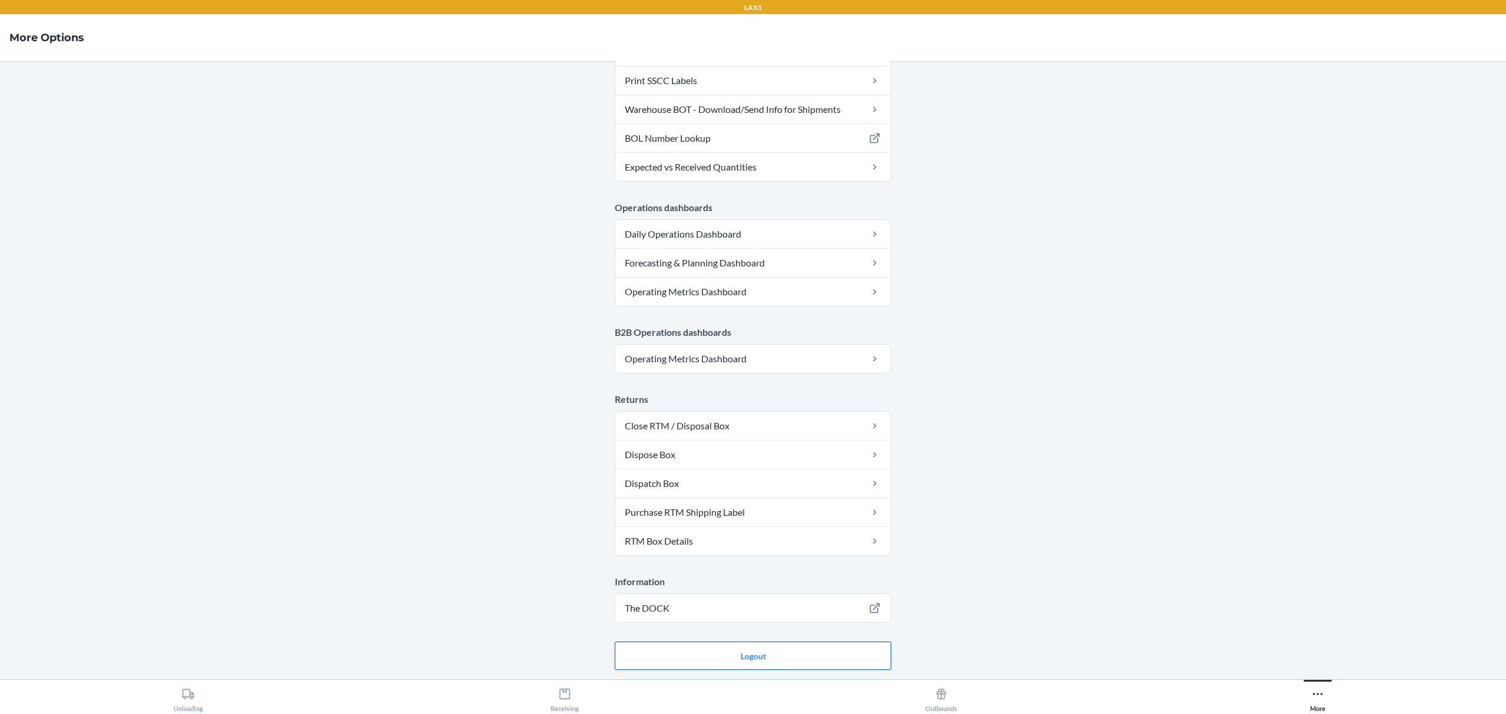
click at [777, 664] on button "Logout" at bounding box center [753, 656] width 276 height 28
